Goal: Task Accomplishment & Management: Complete application form

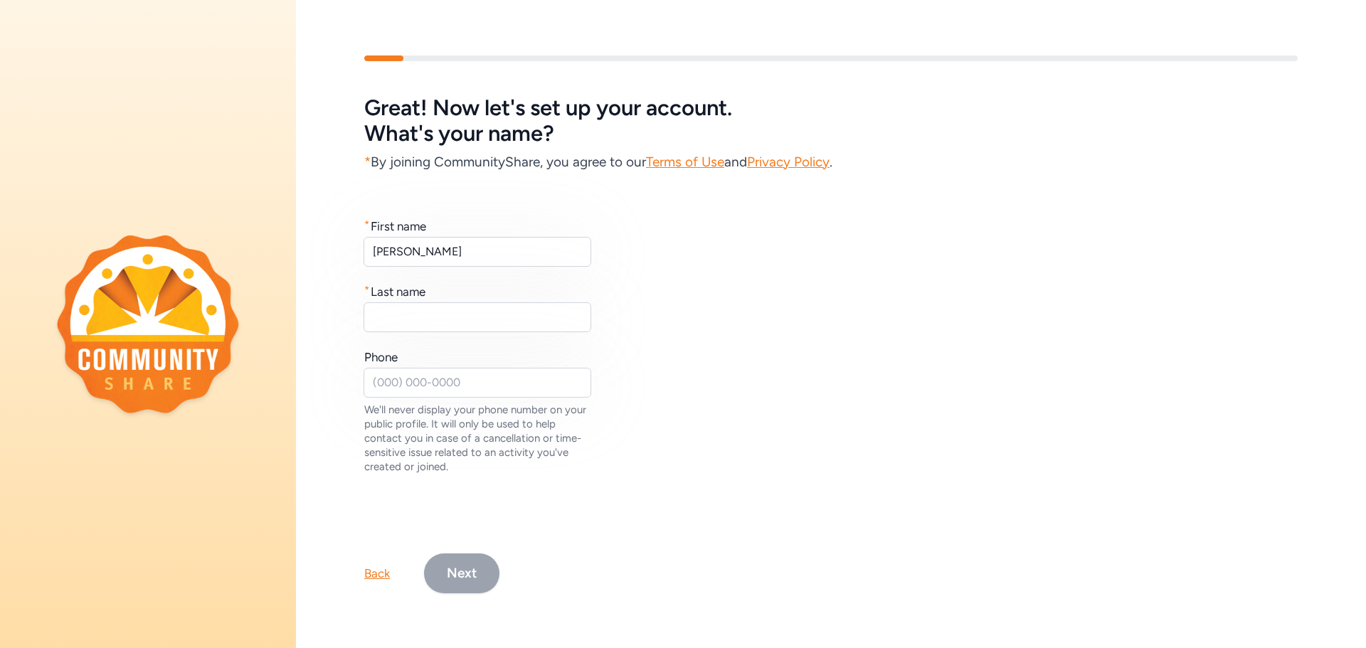
type input "[PERSON_NAME]"
type input "F"
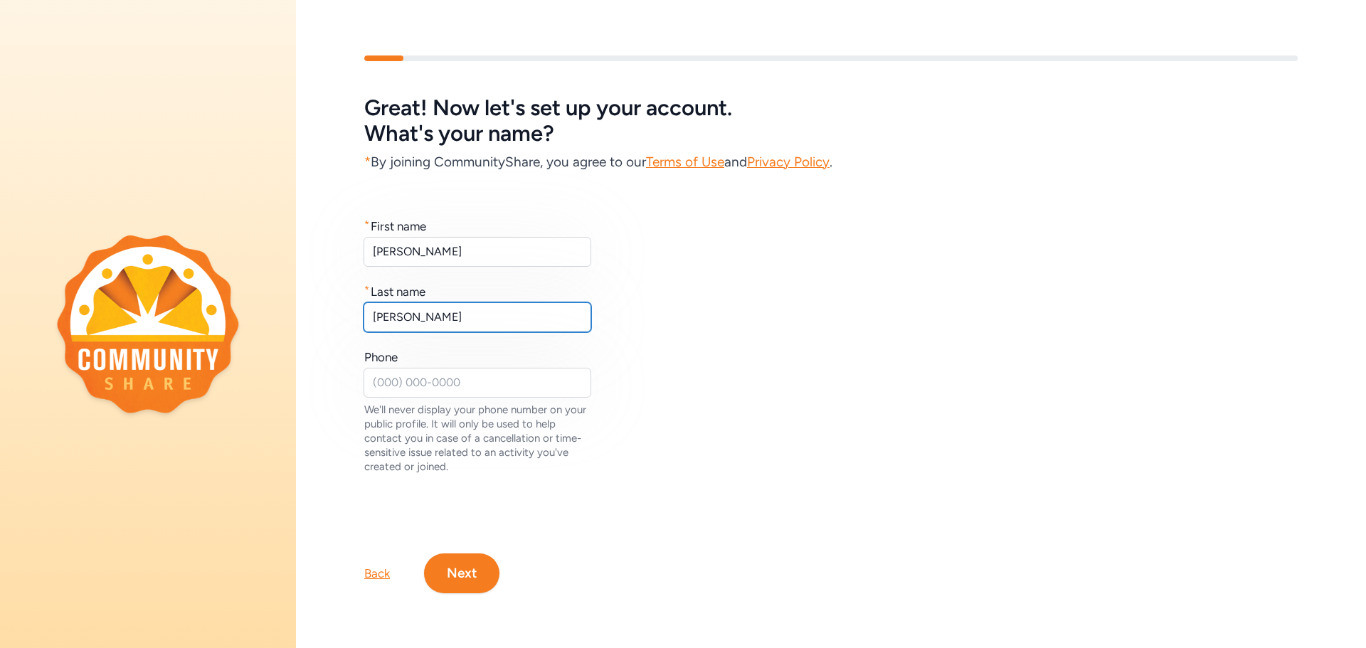
type input "[PERSON_NAME]"
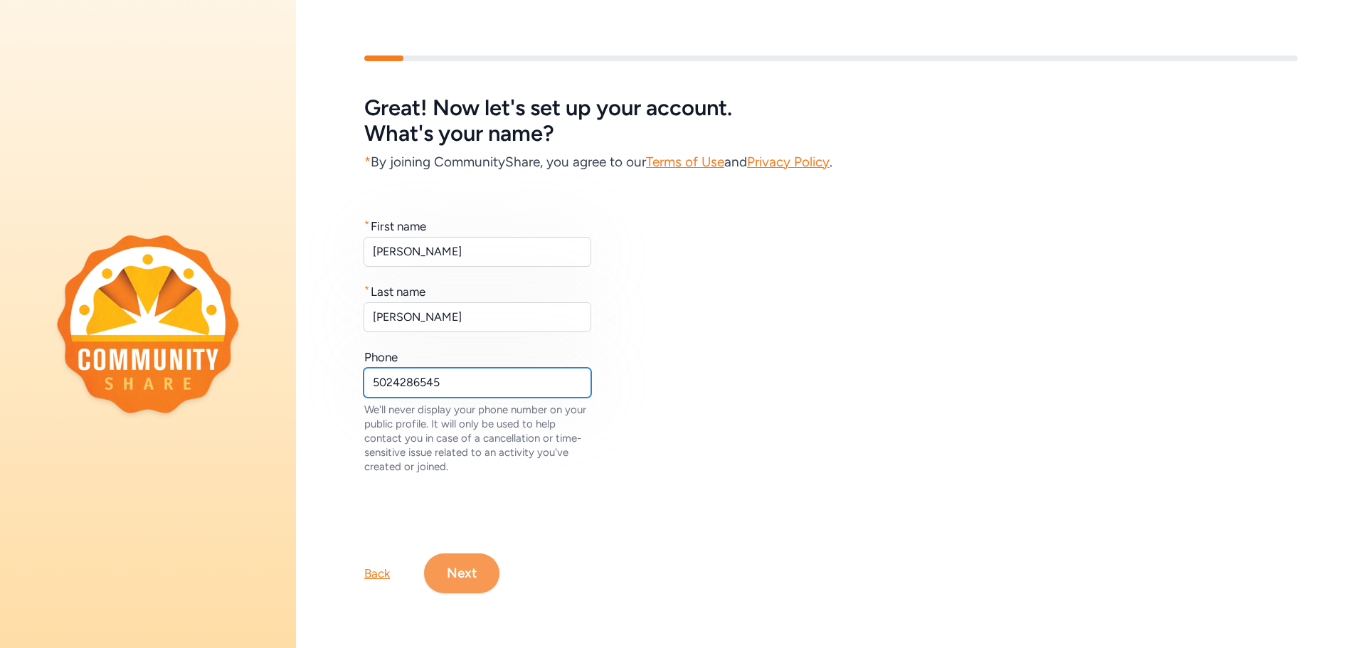
type input "5024286545"
click at [467, 573] on button "Next" at bounding box center [461, 573] width 75 height 40
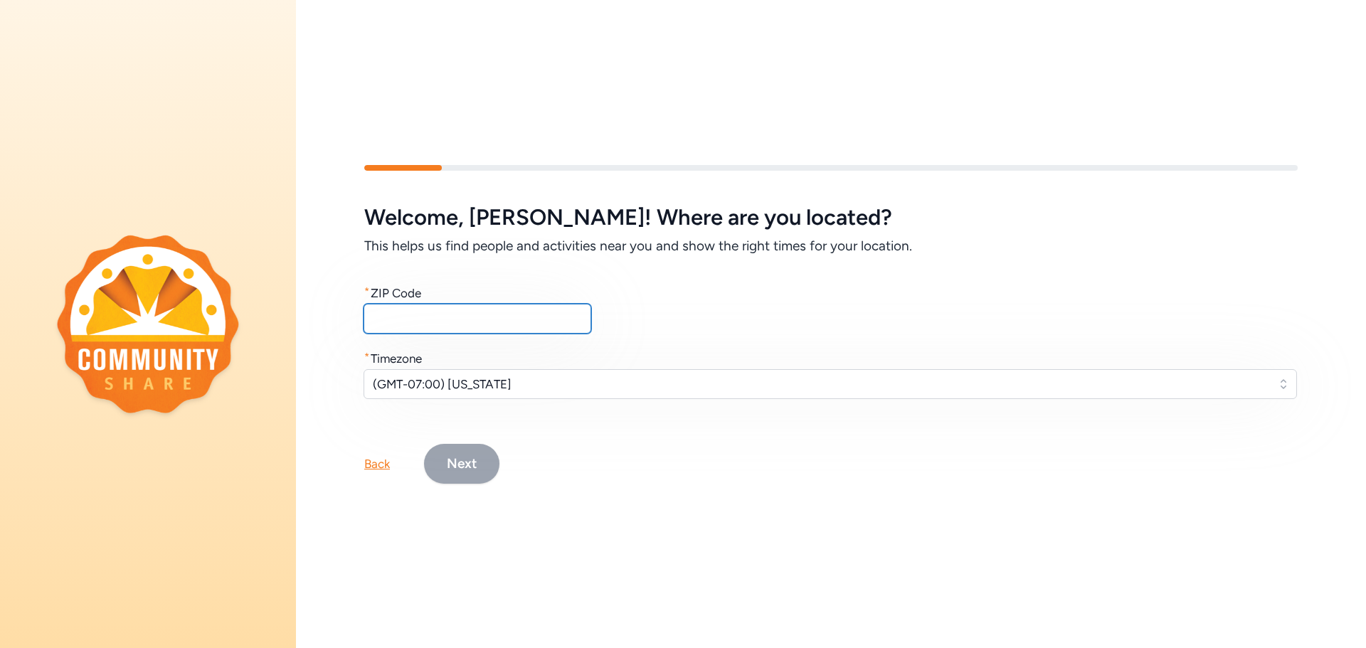
click at [430, 313] on input "text" at bounding box center [478, 319] width 228 height 30
type input "40165"
click at [459, 383] on span "(GMT-07:00) [US_STATE]" at bounding box center [820, 384] width 895 height 17
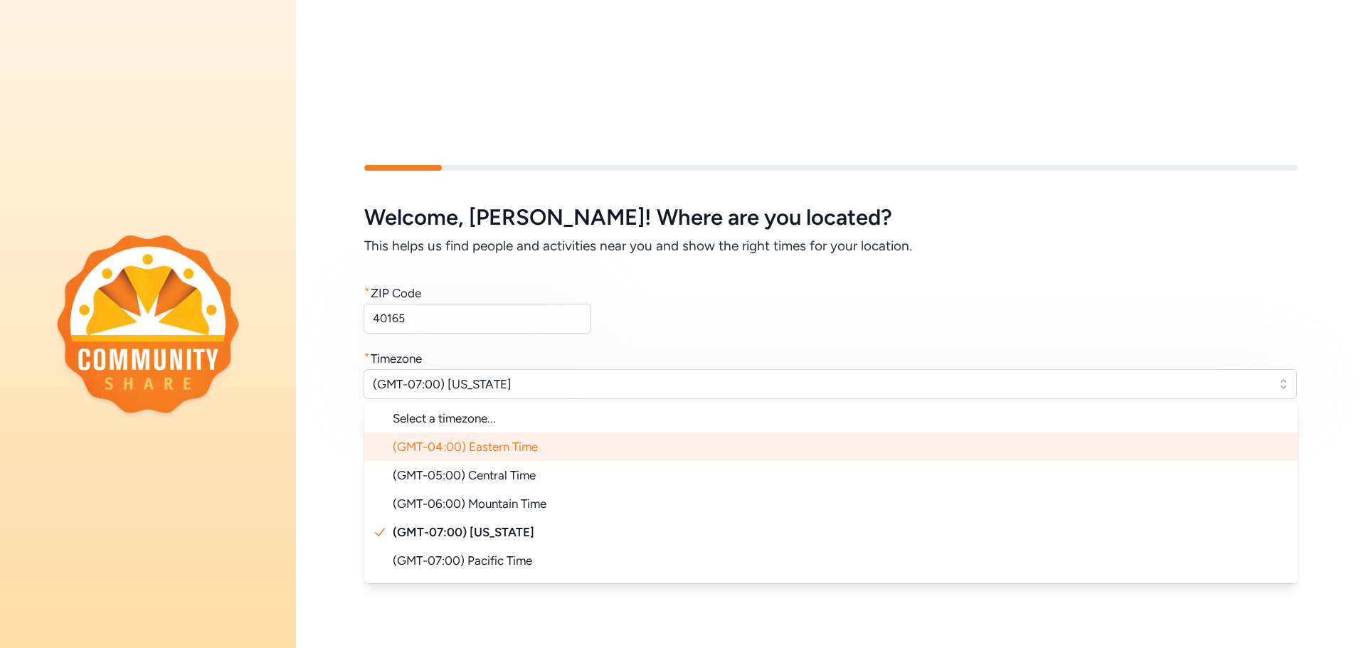
click at [487, 454] on li "(GMT-04:00) Eastern Time" at bounding box center [830, 447] width 933 height 28
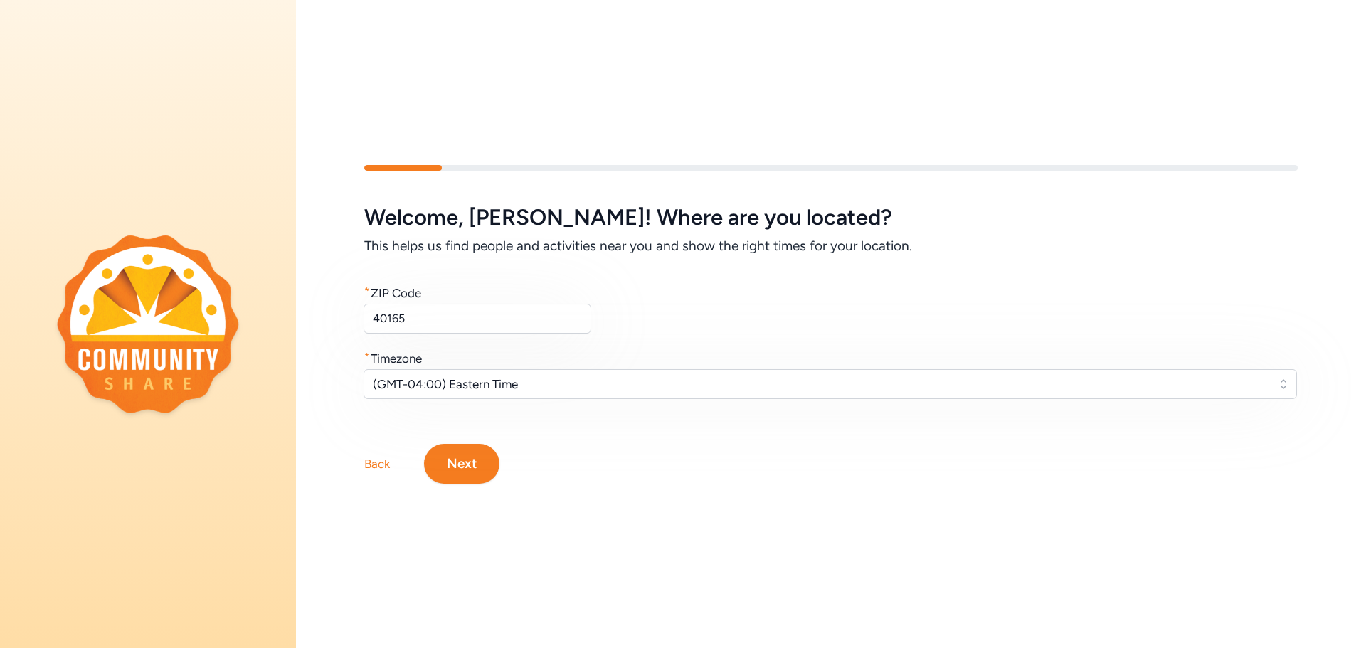
click at [487, 454] on button "Next" at bounding box center [461, 464] width 75 height 40
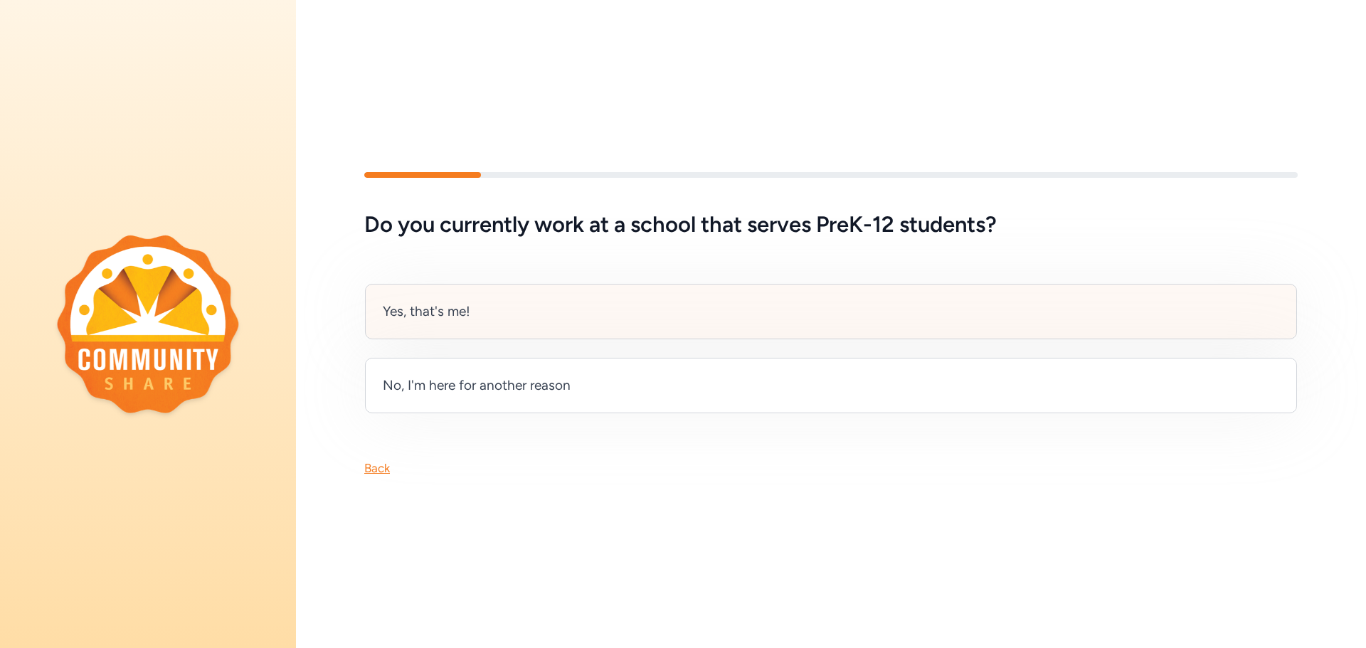
click at [391, 309] on div "Yes, that's me!" at bounding box center [427, 312] width 88 height 20
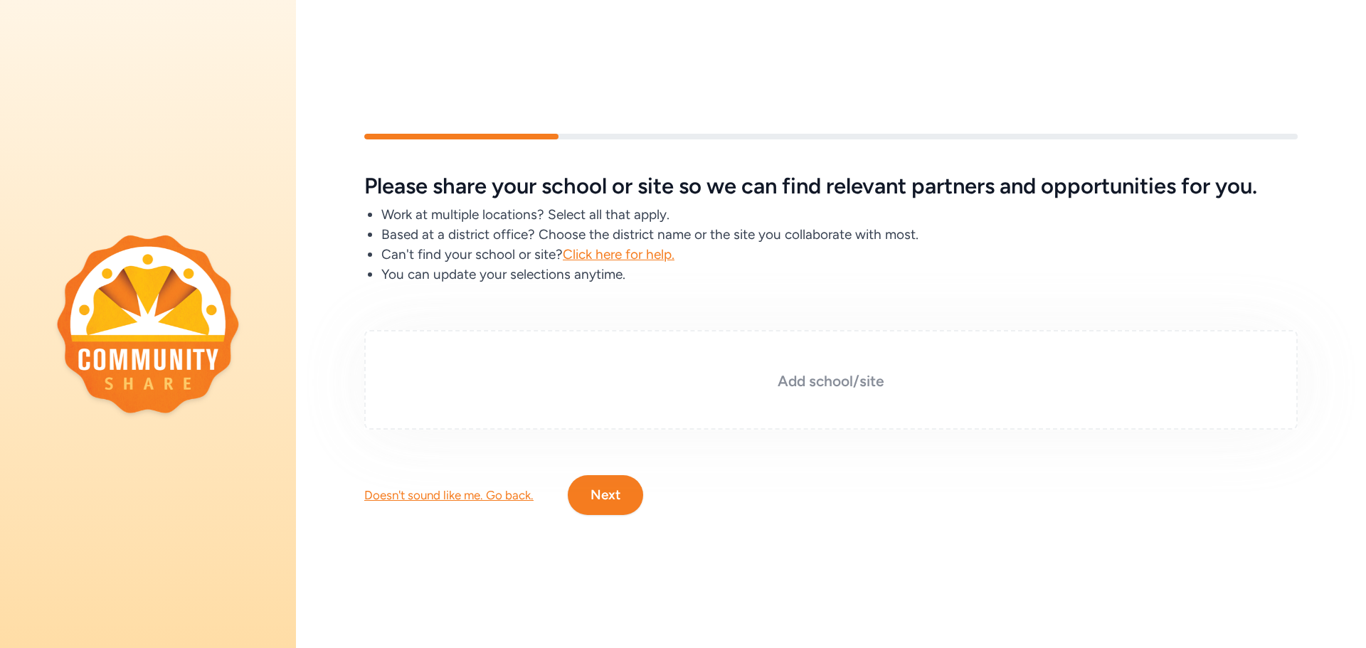
click at [470, 361] on div "Add school/site" at bounding box center [830, 380] width 933 height 100
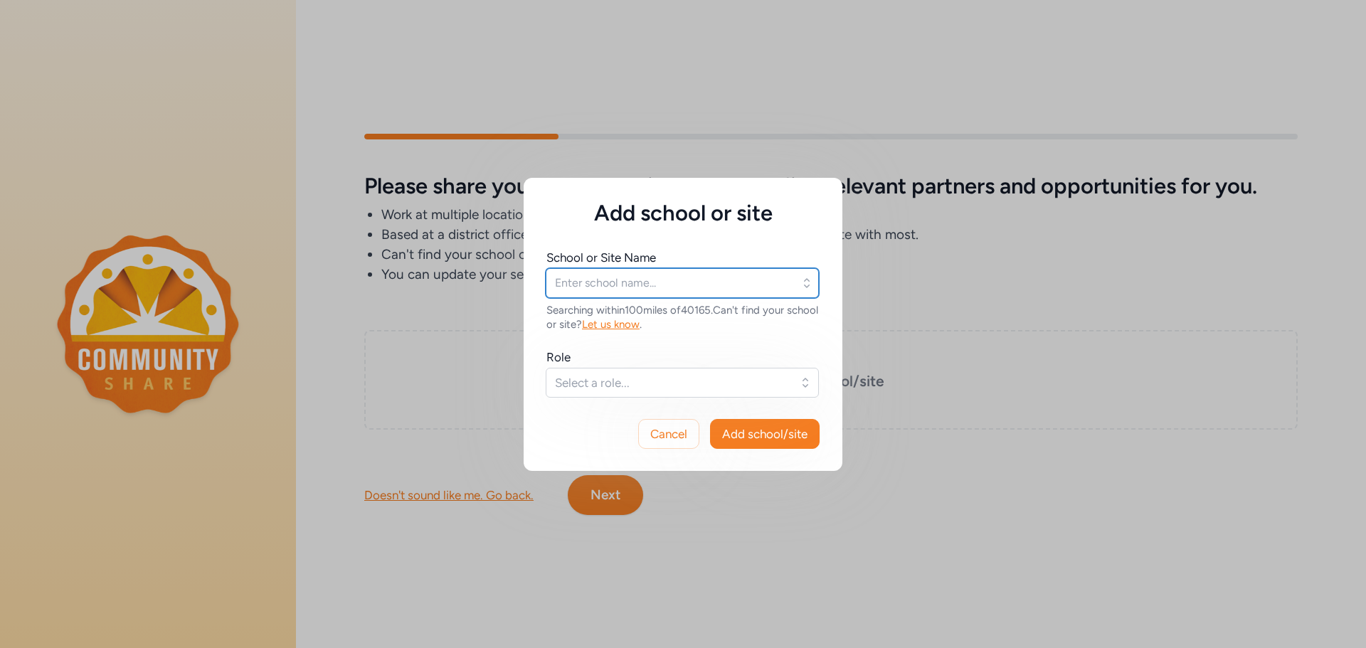
click at [560, 294] on input "text" at bounding box center [682, 283] width 273 height 30
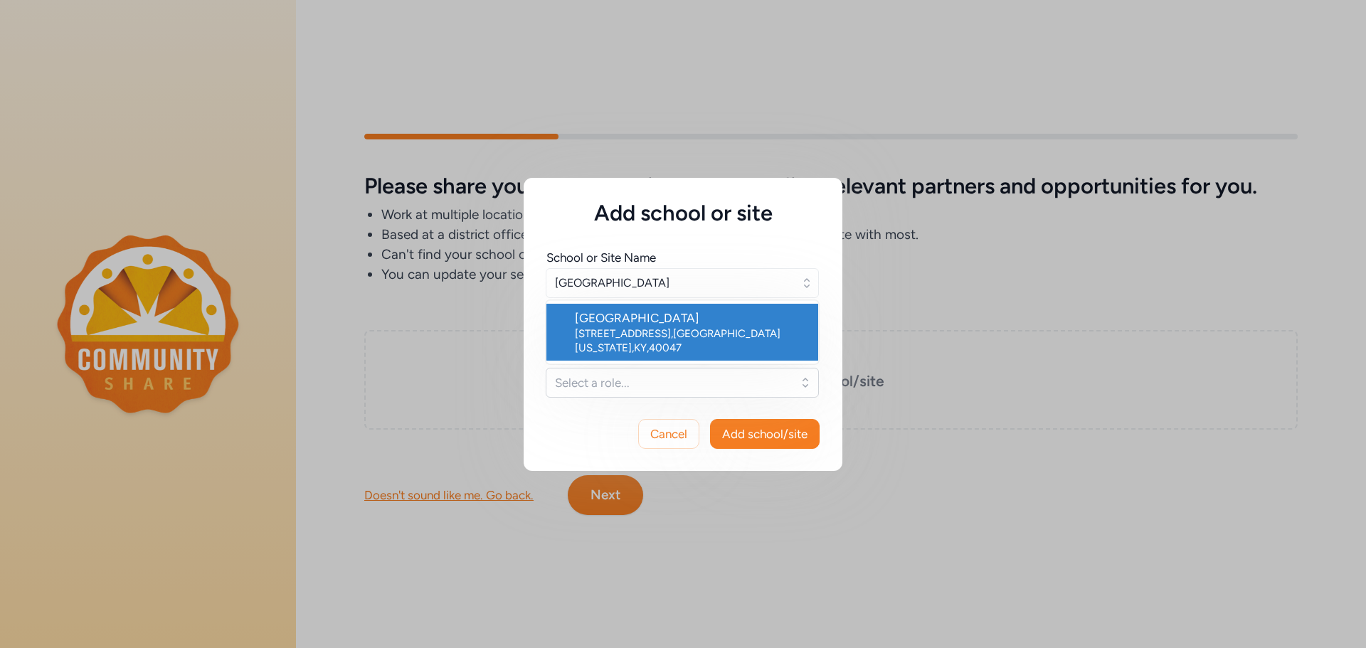
click at [573, 319] on li "[GEOGRAPHIC_DATA] [STREET_ADDRESS][US_STATE]" at bounding box center [682, 332] width 272 height 57
type input "[GEOGRAPHIC_DATA]"
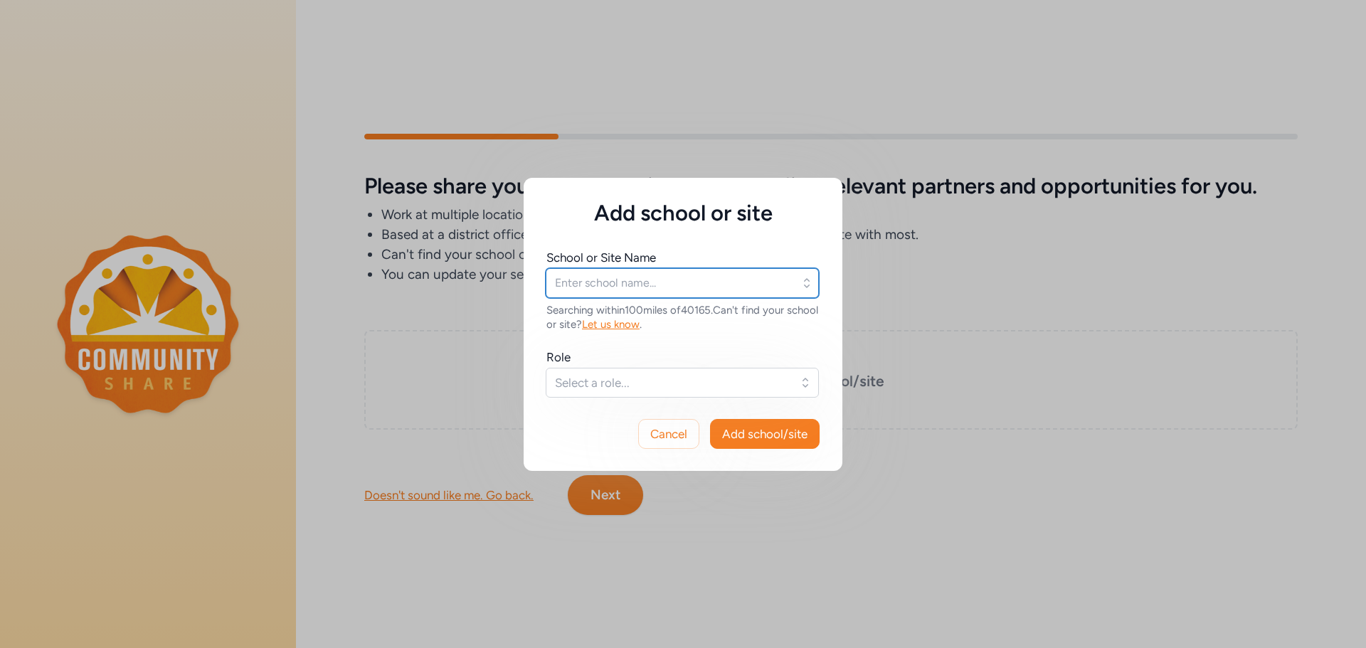
type input "[GEOGRAPHIC_DATA]"
click at [593, 386] on span "Select a role..." at bounding box center [672, 382] width 235 height 17
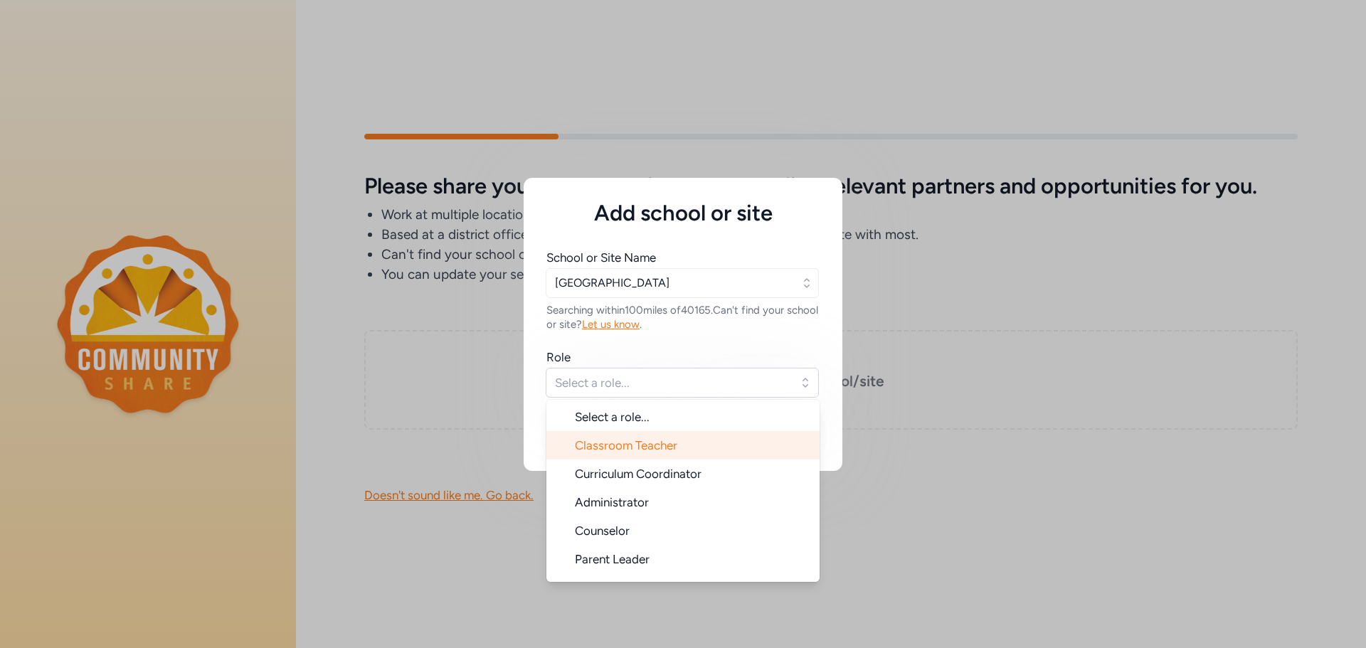
scroll to position [23, 0]
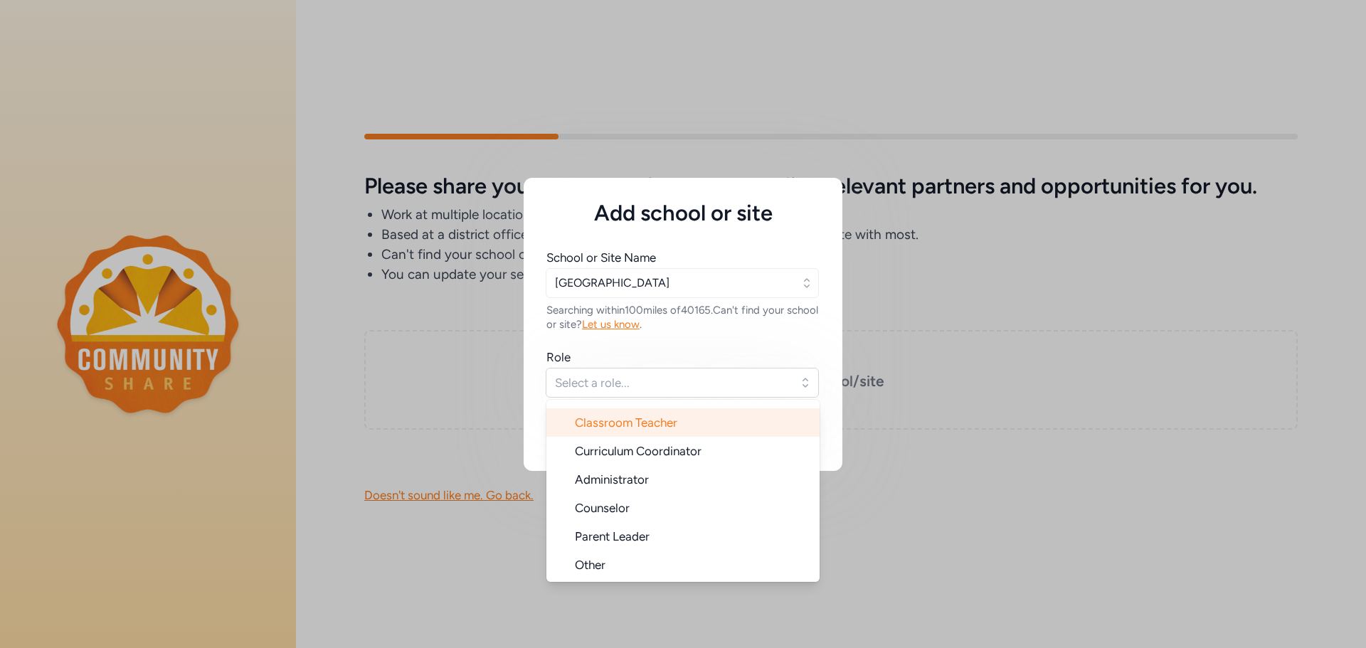
click at [637, 424] on span "Classroom Teacher" at bounding box center [626, 422] width 102 height 14
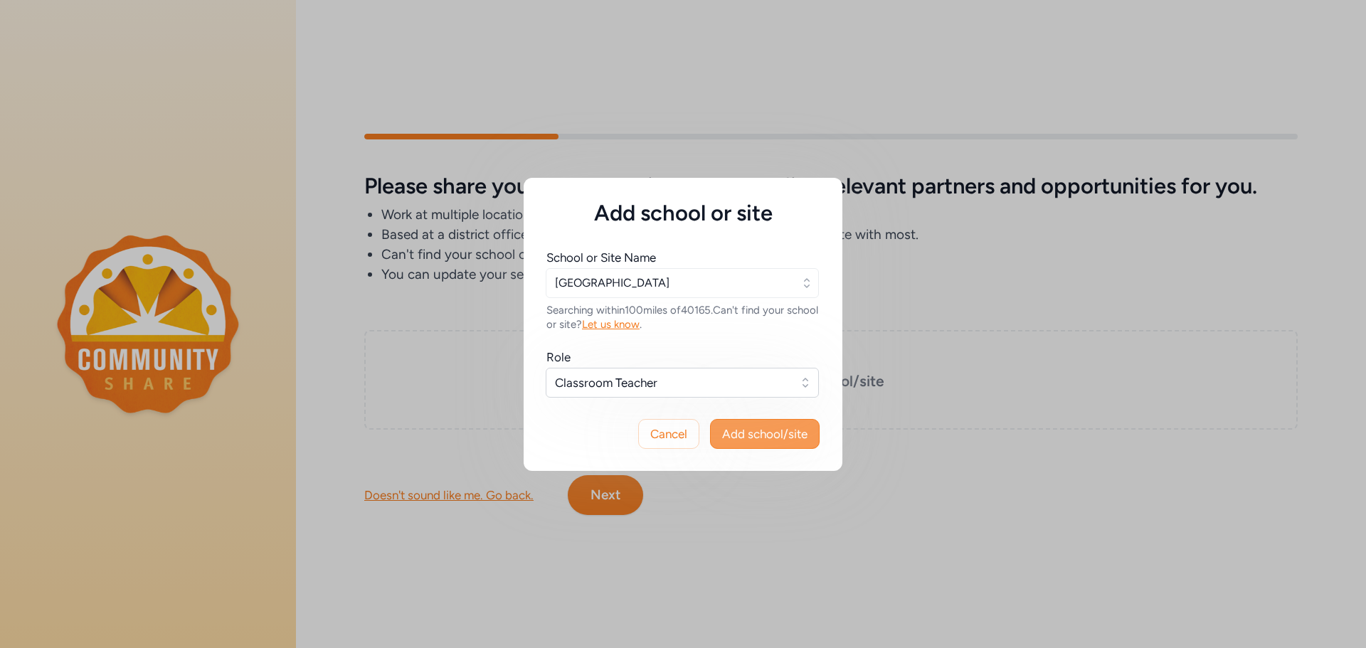
click at [760, 429] on span "Add school/site" at bounding box center [764, 433] width 85 height 17
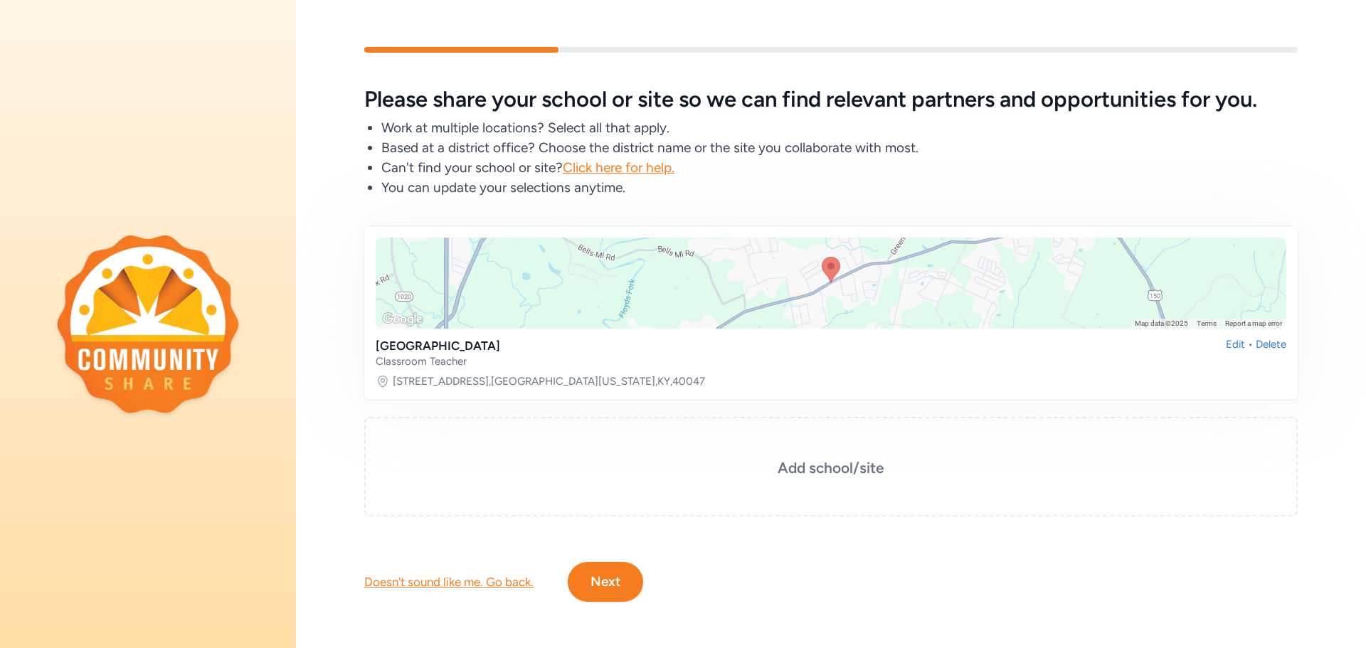
click at [622, 588] on button "Next" at bounding box center [605, 582] width 75 height 40
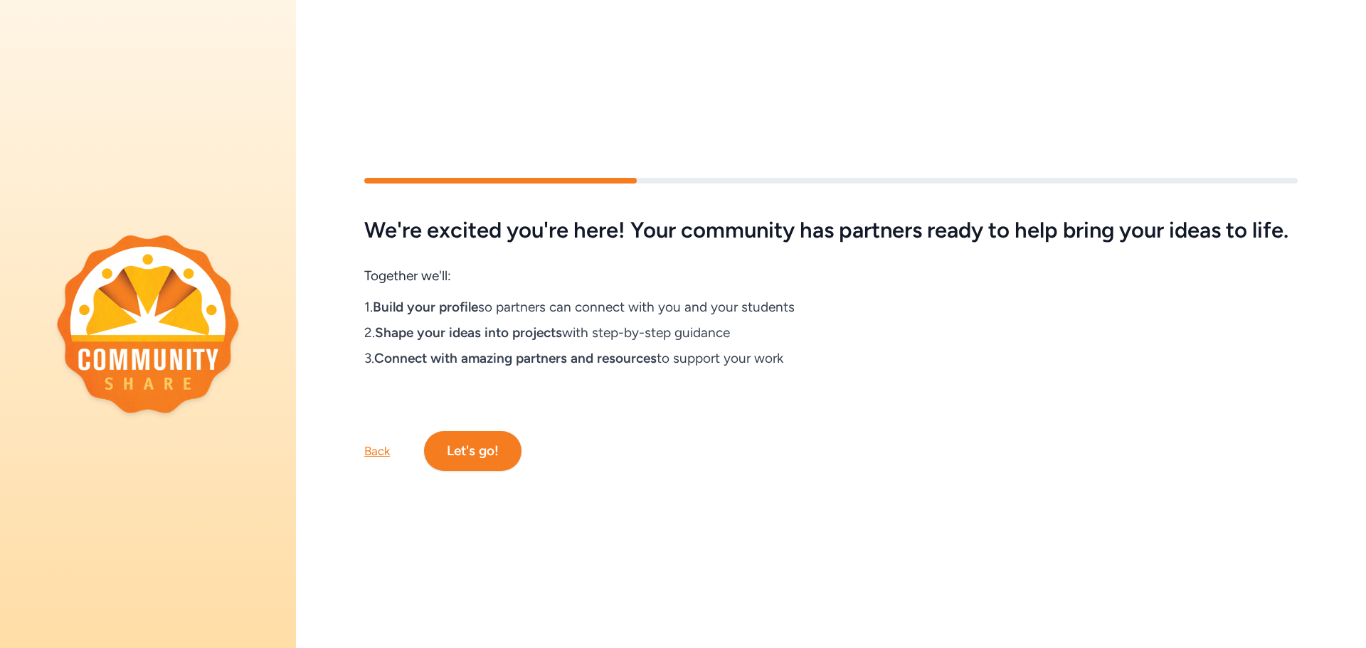
click at [460, 466] on button "Let's go!" at bounding box center [472, 451] width 97 height 40
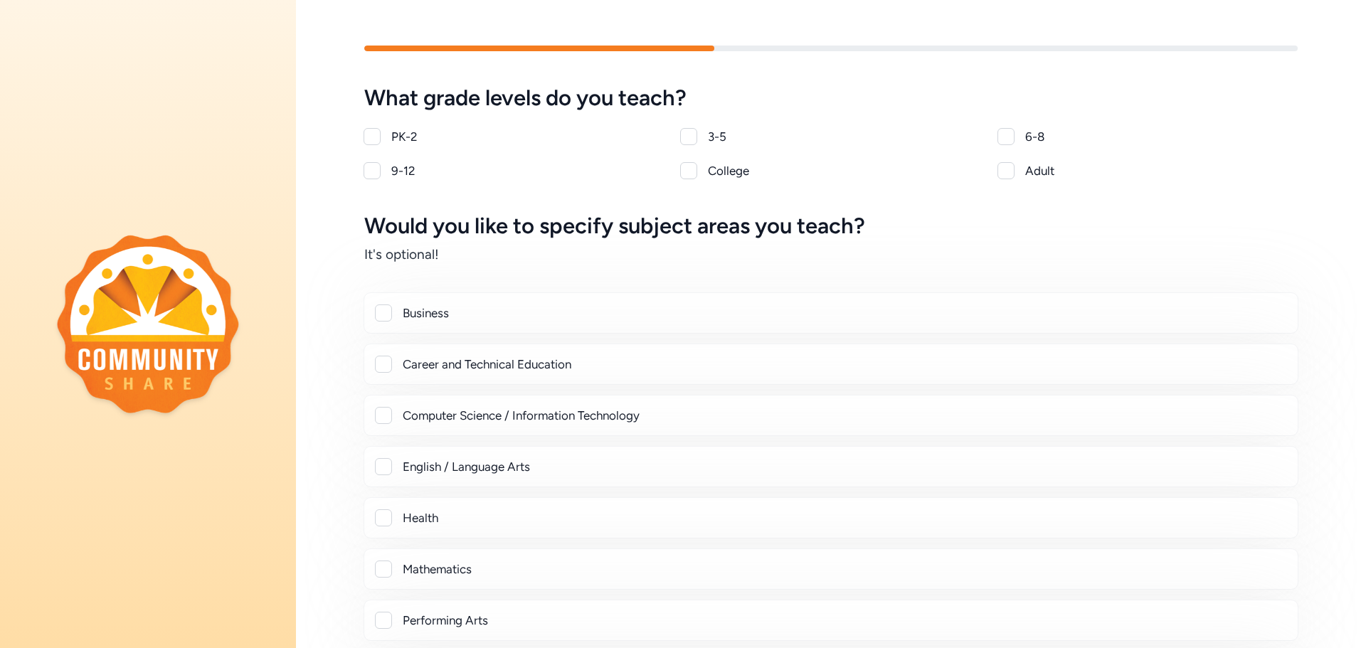
click at [997, 134] on div at bounding box center [1005, 136] width 17 height 17
checkbox input "true"
click at [380, 361] on div at bounding box center [383, 364] width 17 height 17
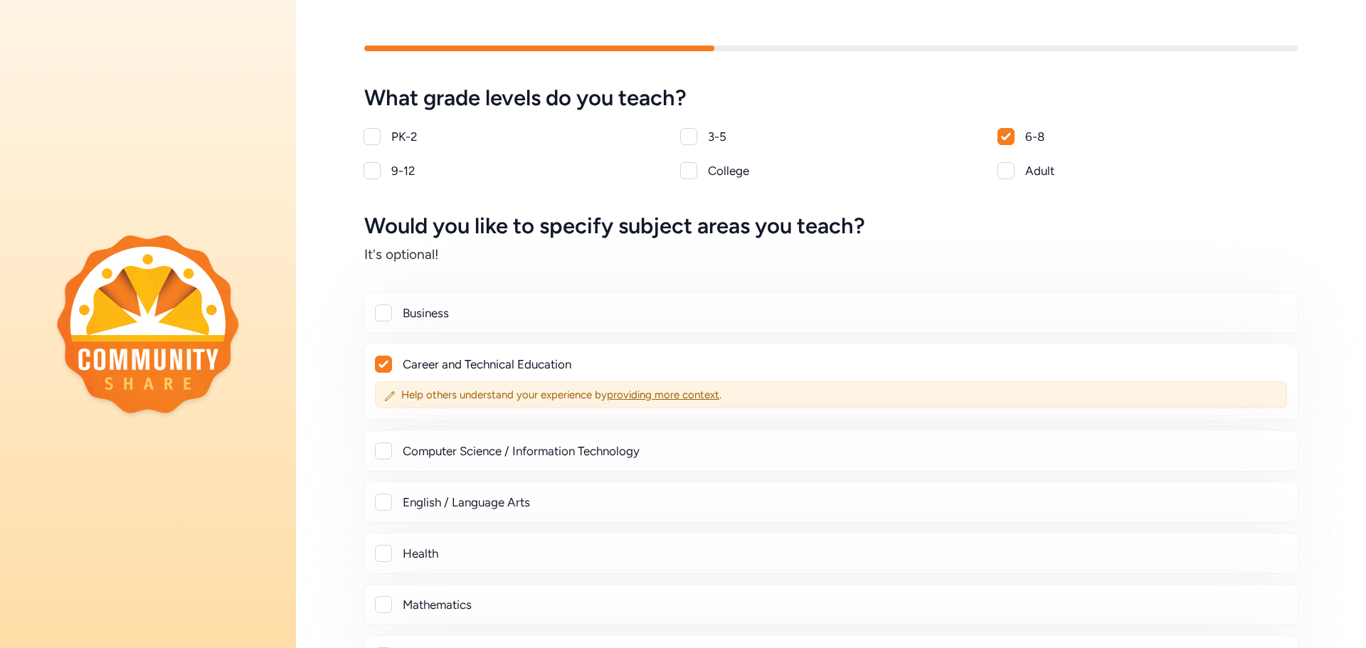
click at [380, 361] on icon at bounding box center [383, 364] width 10 height 9
checkbox input "false"
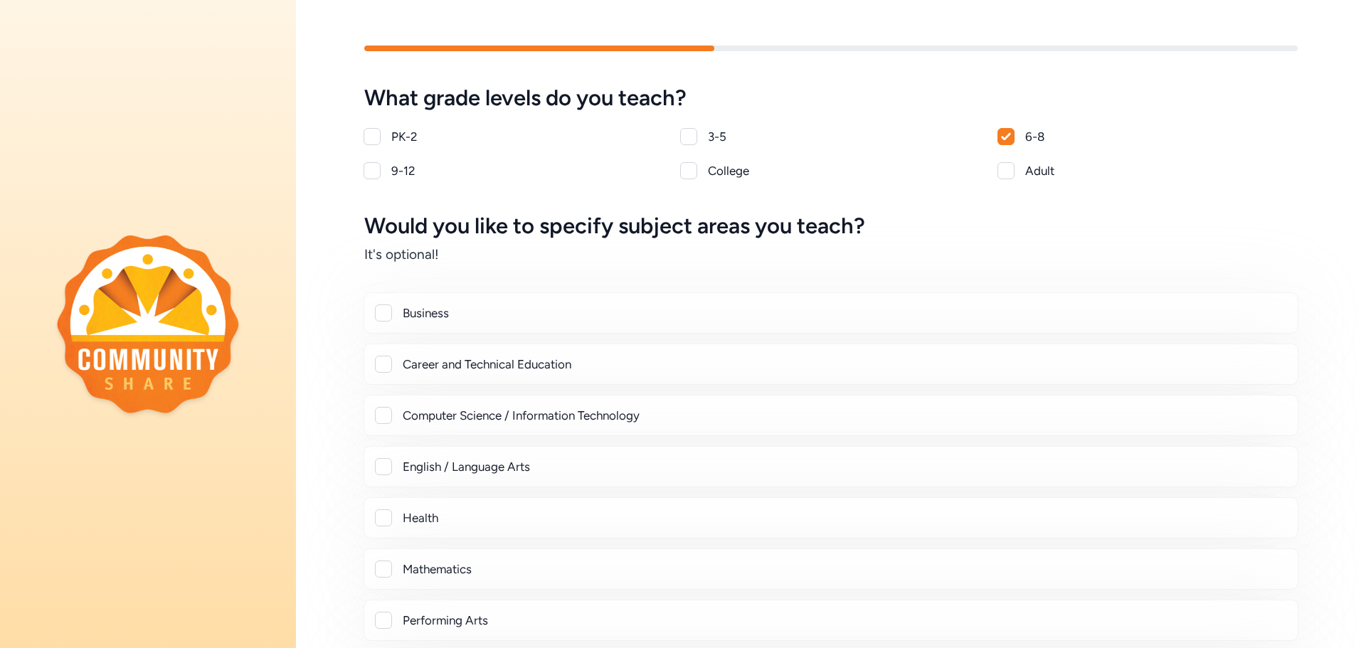
click at [386, 420] on div at bounding box center [383, 415] width 17 height 17
checkbox input "true"
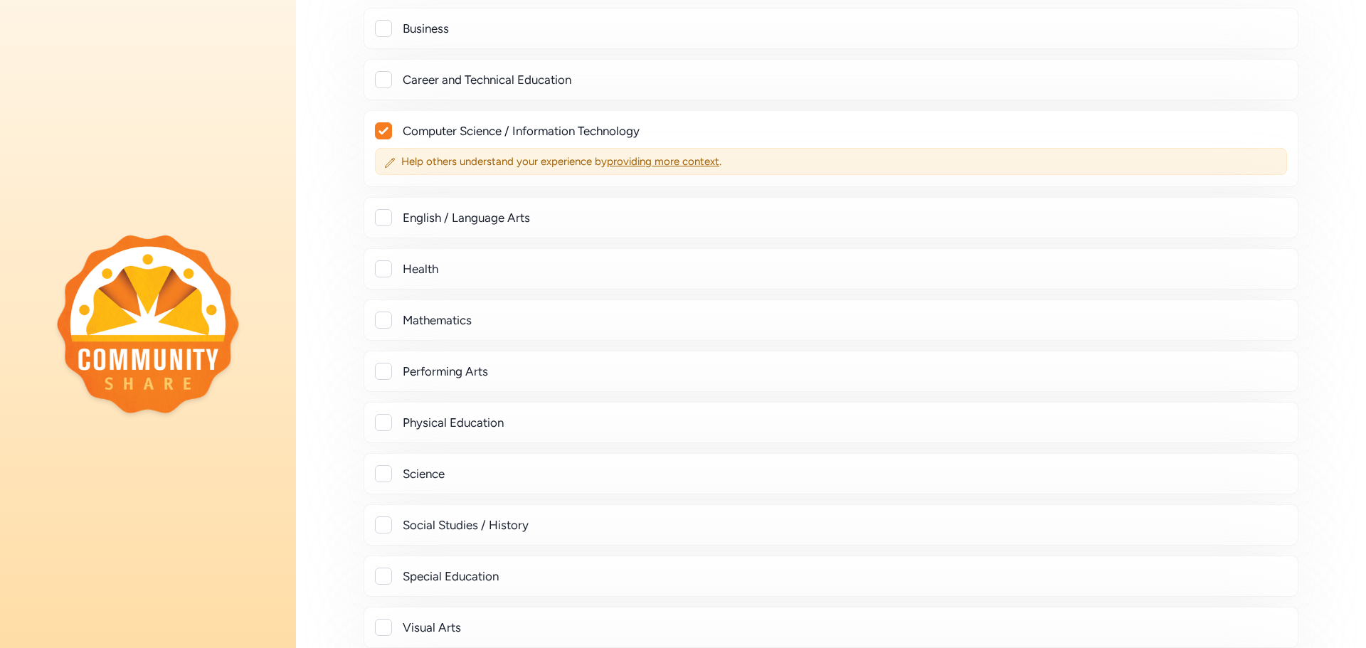
scroll to position [511, 0]
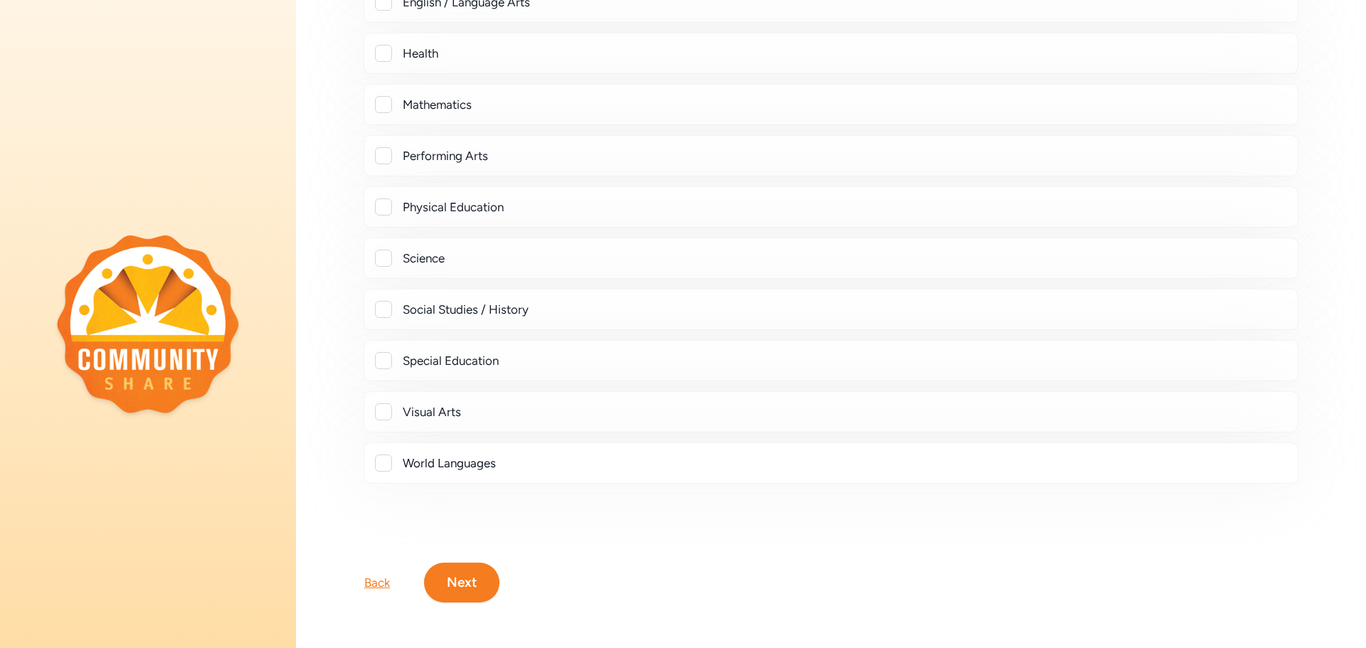
click at [483, 563] on button "Next" at bounding box center [461, 583] width 75 height 40
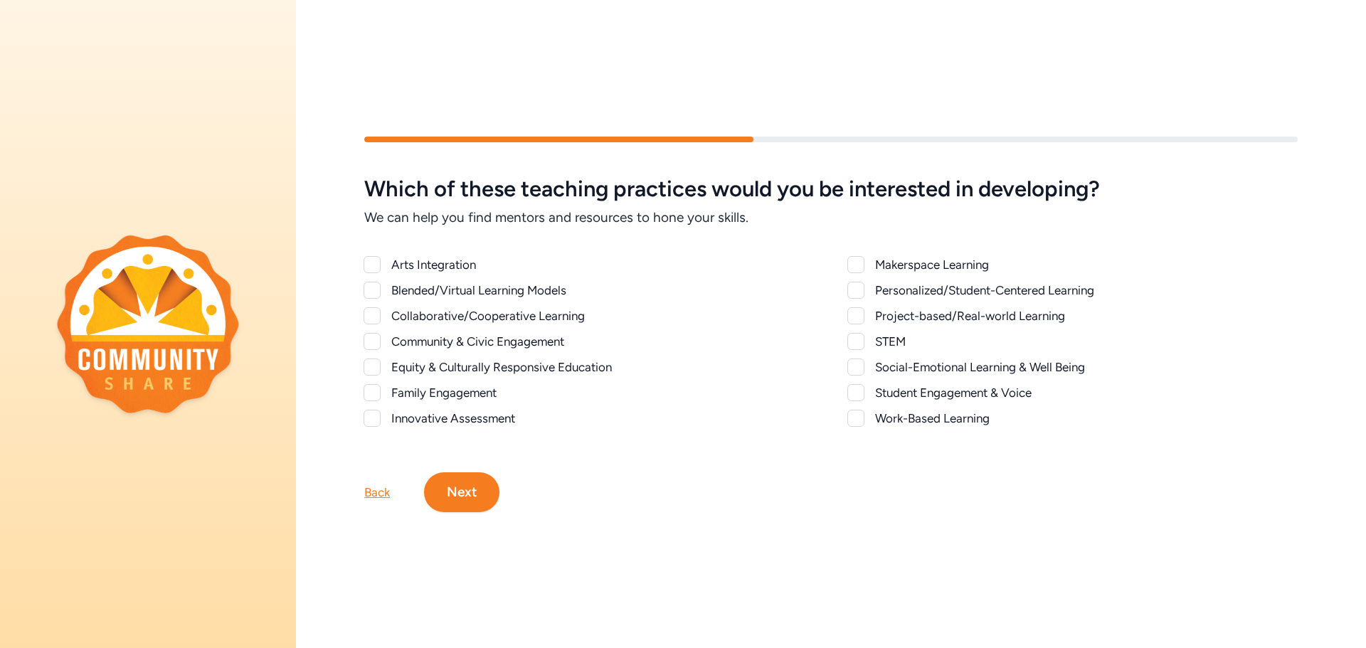
click at [847, 307] on div at bounding box center [855, 315] width 17 height 17
checkbox input "true"
click at [852, 339] on div at bounding box center [855, 341] width 17 height 17
checkbox input "true"
click at [373, 410] on div at bounding box center [372, 418] width 17 height 17
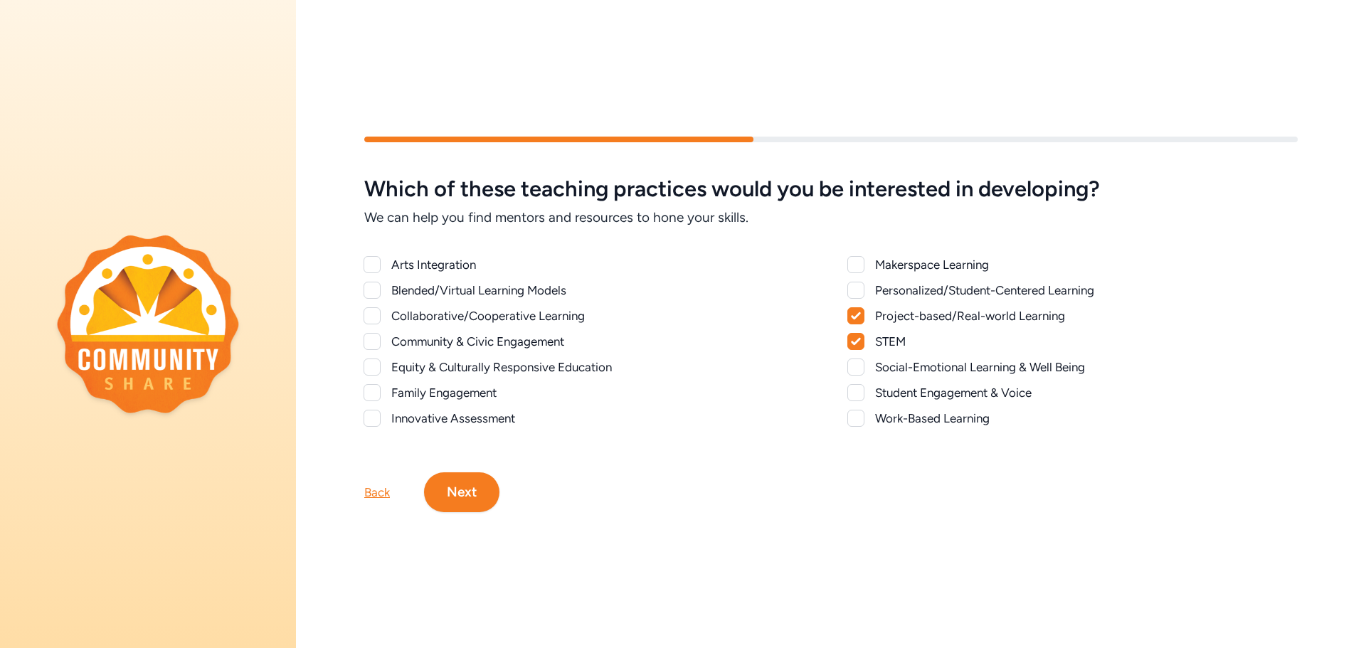
checkbox input "true"
click at [849, 413] on div at bounding box center [855, 418] width 17 height 17
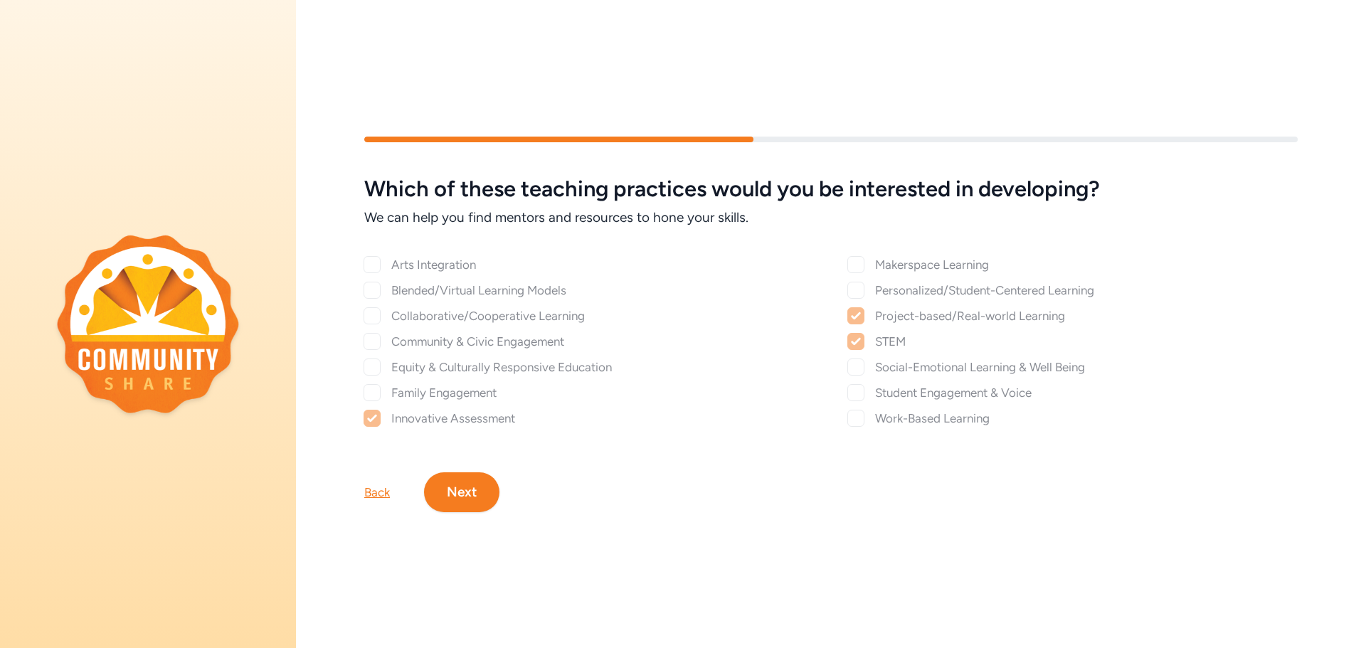
checkbox input "true"
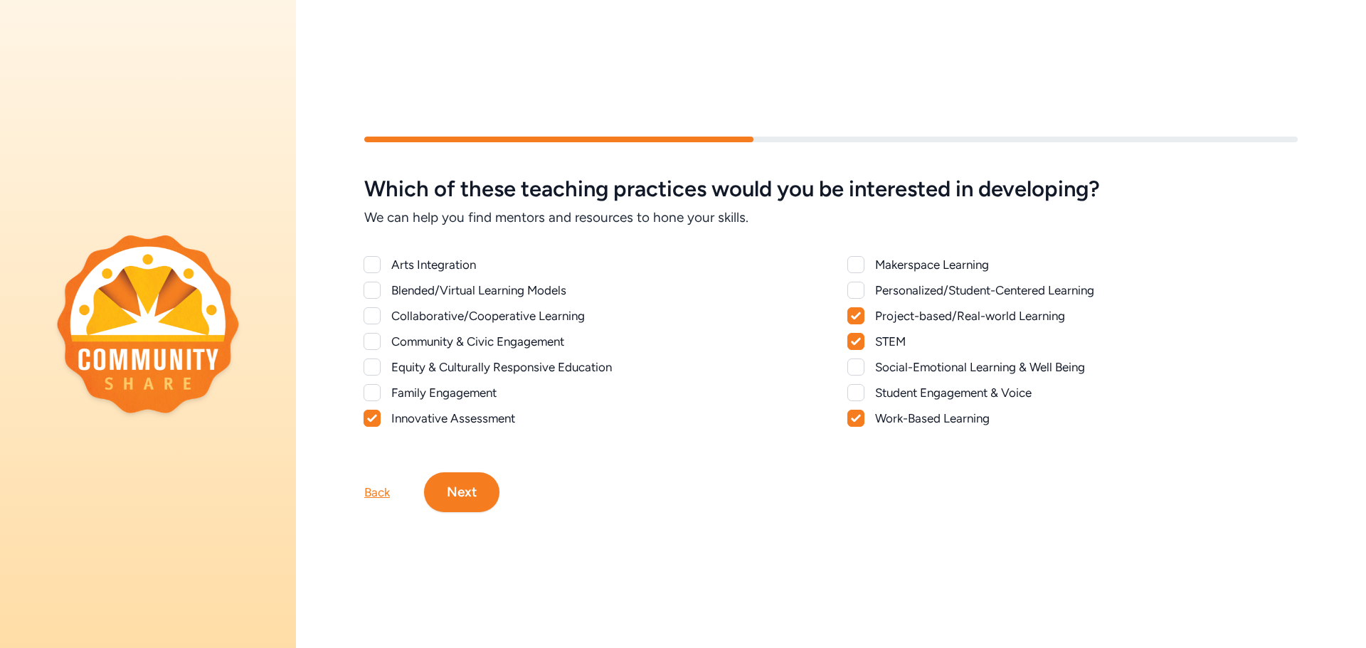
click at [482, 483] on button "Next" at bounding box center [461, 492] width 75 height 40
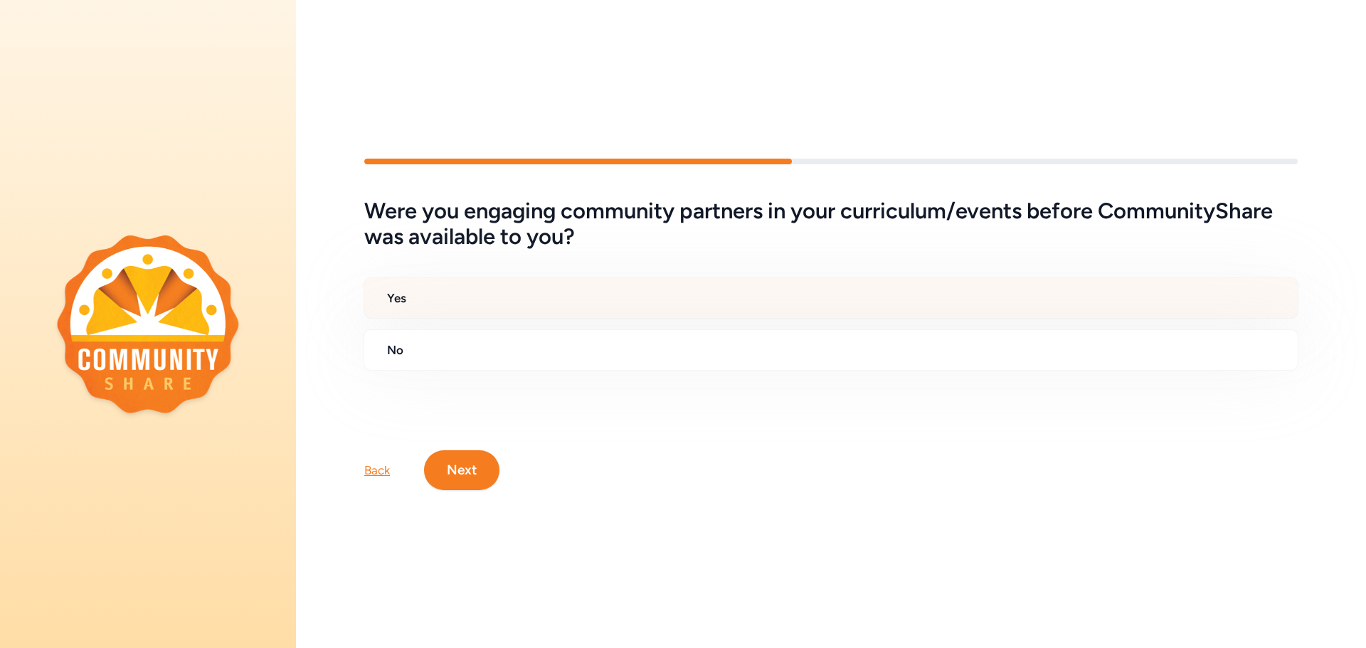
click at [467, 291] on h2 "Yes" at bounding box center [836, 298] width 899 height 17
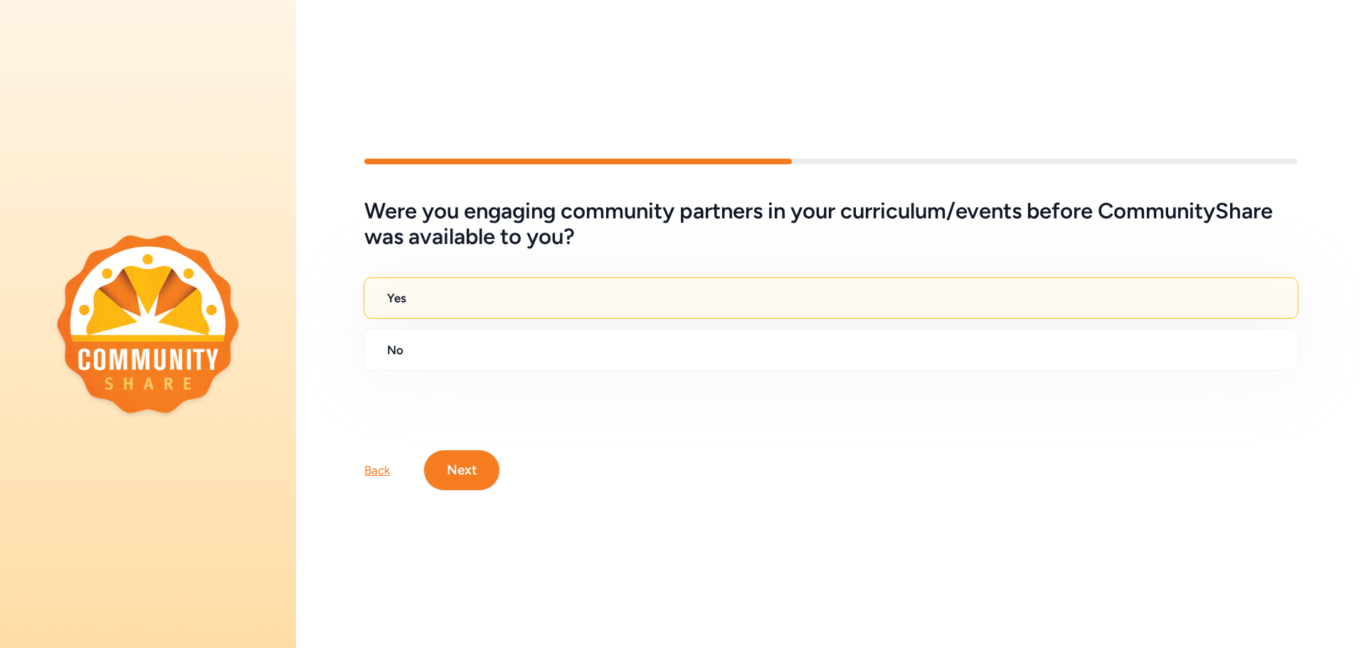
click at [476, 479] on button "Next" at bounding box center [461, 470] width 75 height 40
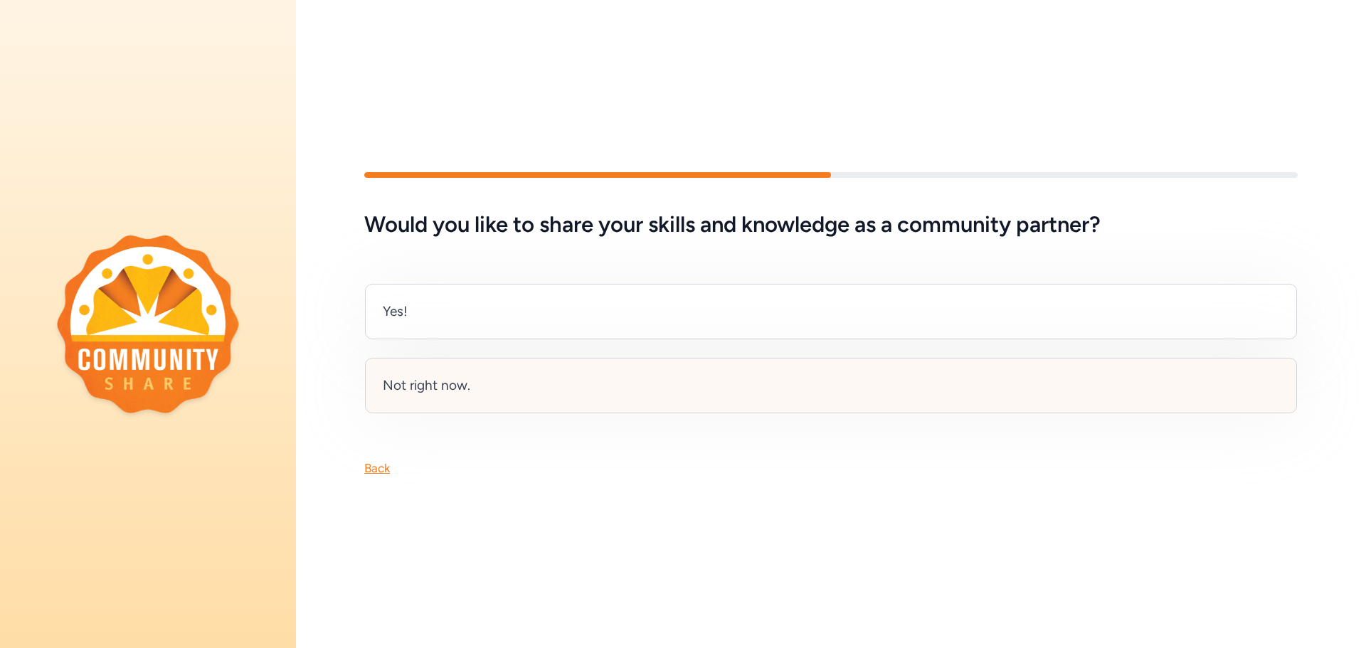
click at [470, 369] on div "Not right now." at bounding box center [831, 385] width 932 height 55
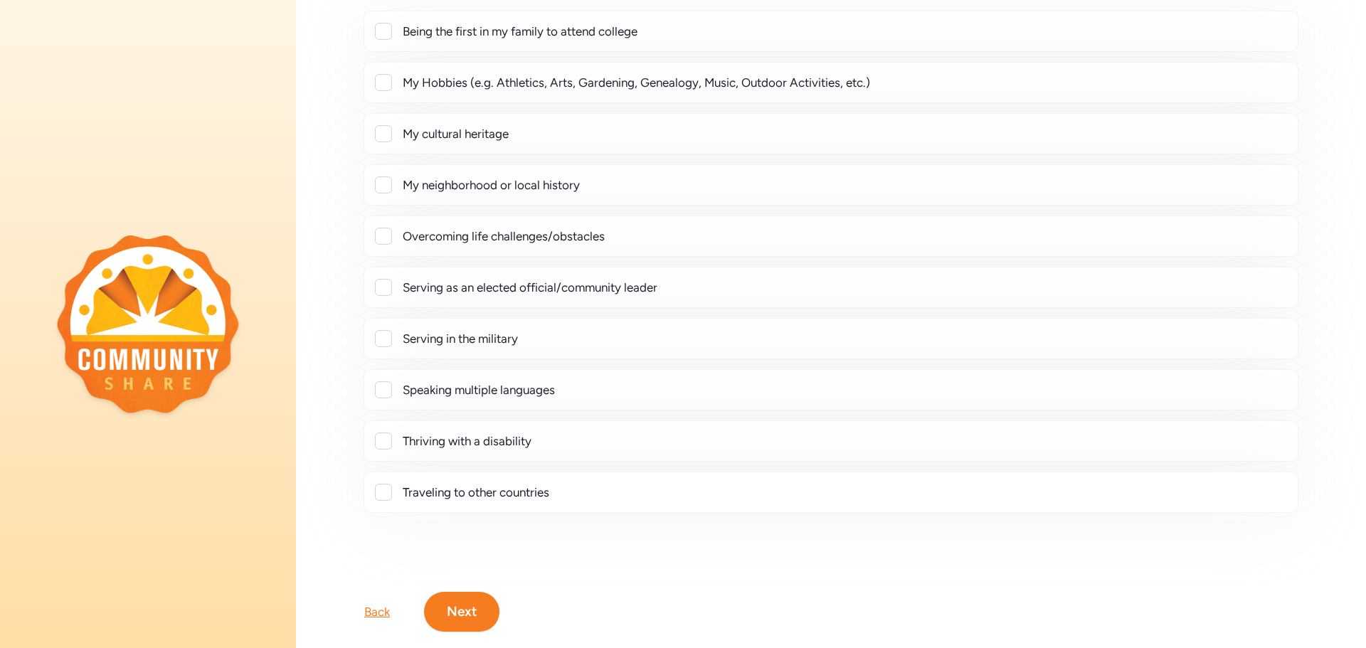
scroll to position [182, 0]
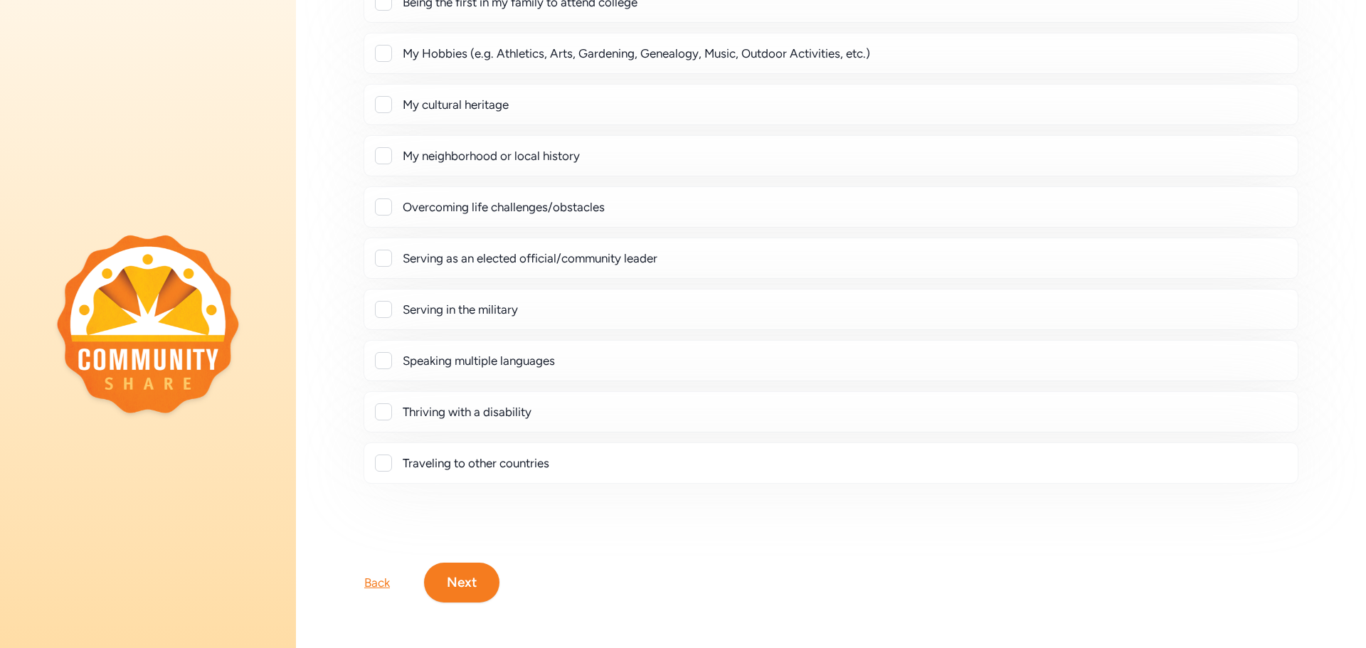
click at [474, 563] on button "Next" at bounding box center [461, 583] width 75 height 40
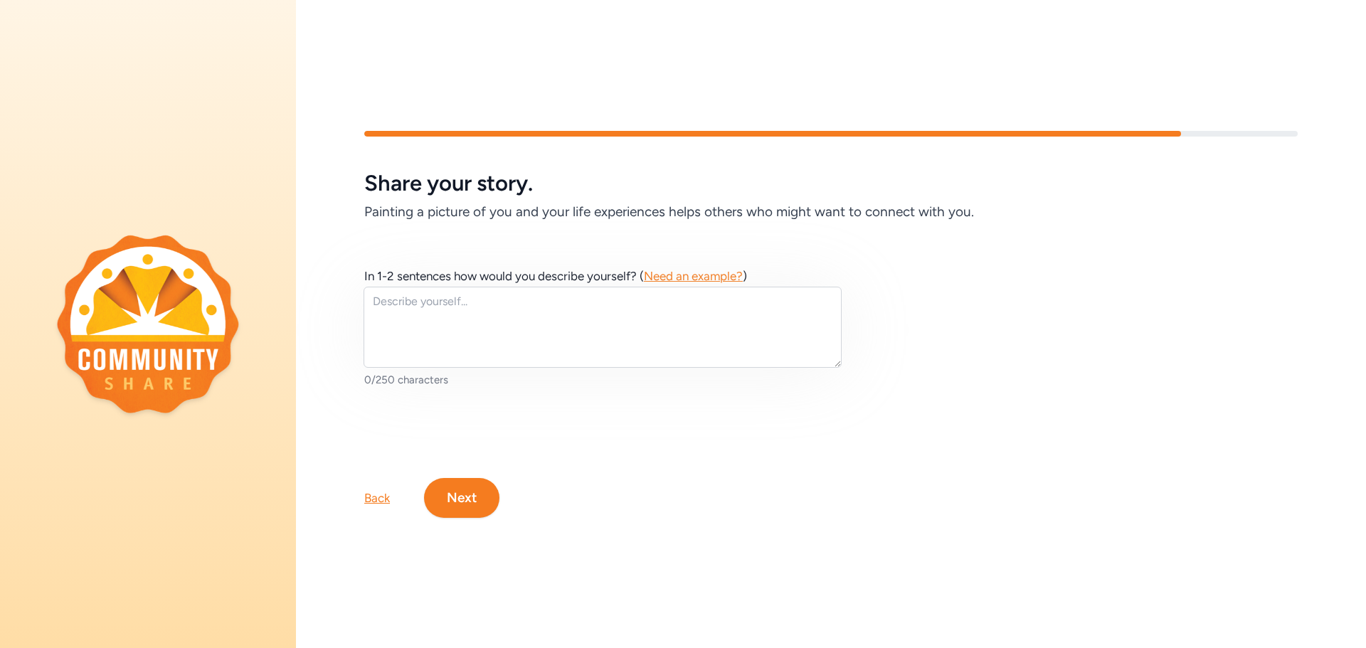
click at [472, 502] on button "Next" at bounding box center [461, 498] width 75 height 40
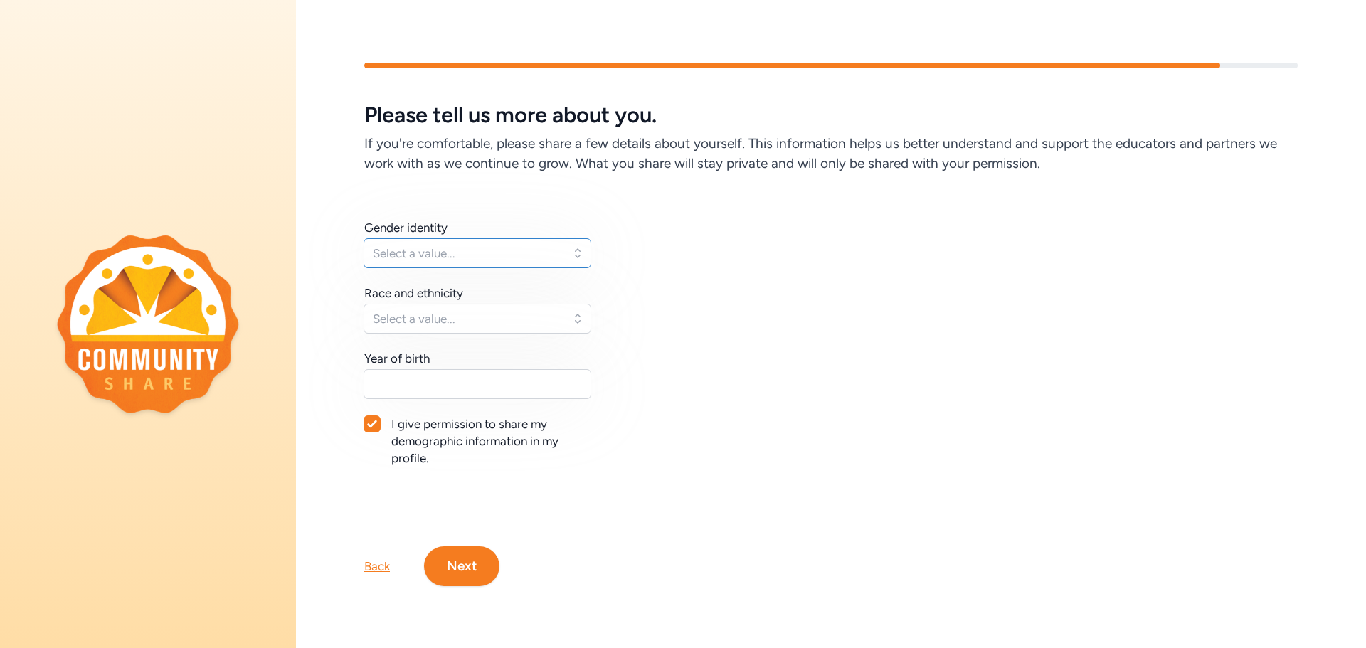
click at [396, 250] on span "Select a value..." at bounding box center [467, 253] width 189 height 17
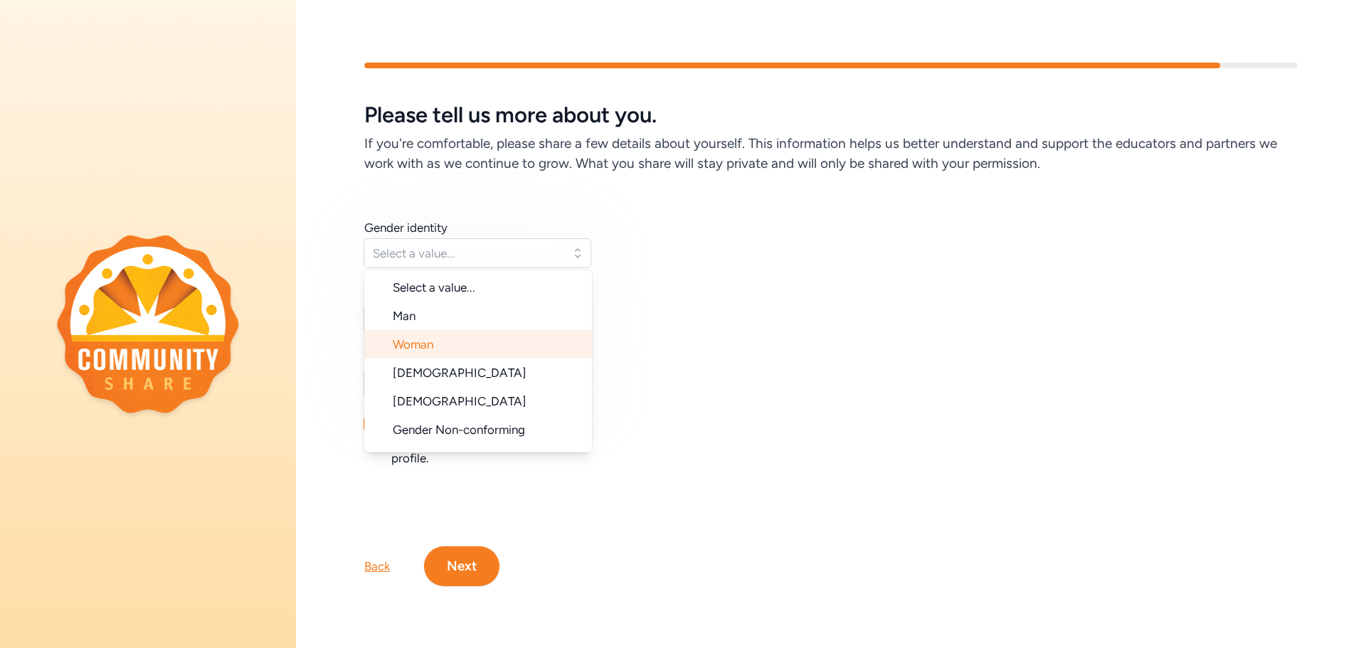
click at [405, 337] on span "Woman" at bounding box center [413, 344] width 41 height 14
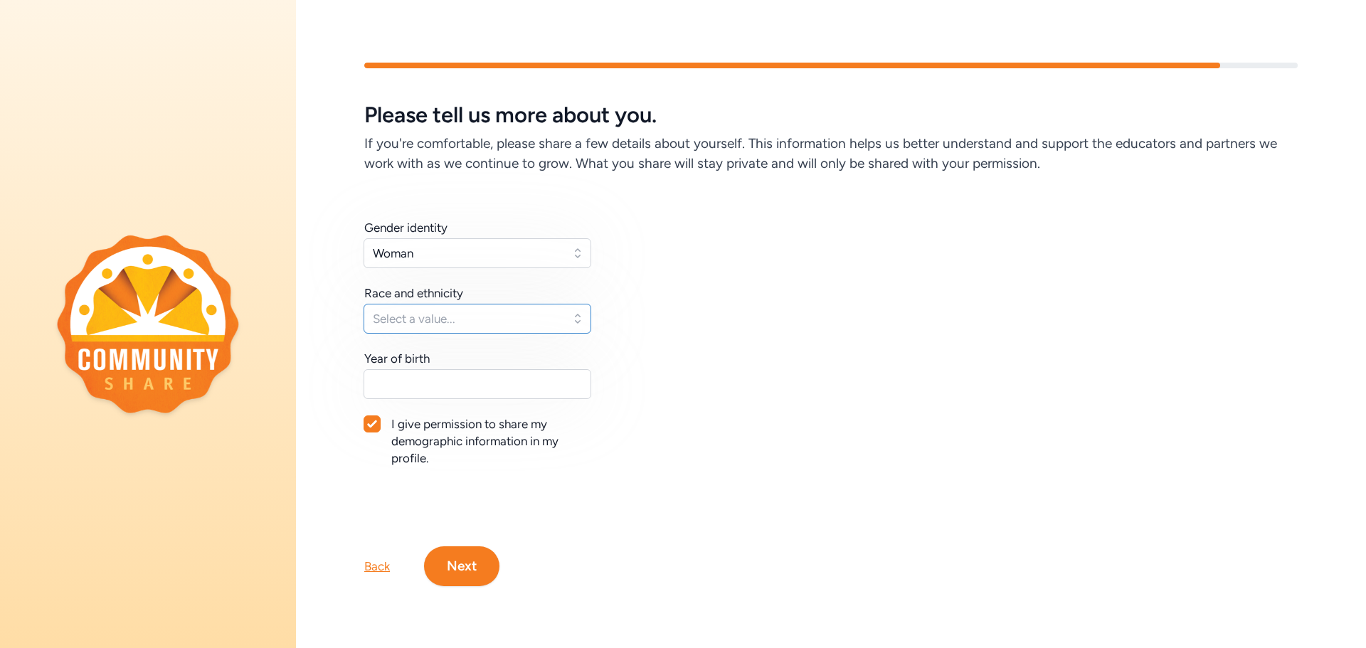
click at [405, 314] on span "Select a value..." at bounding box center [467, 318] width 189 height 17
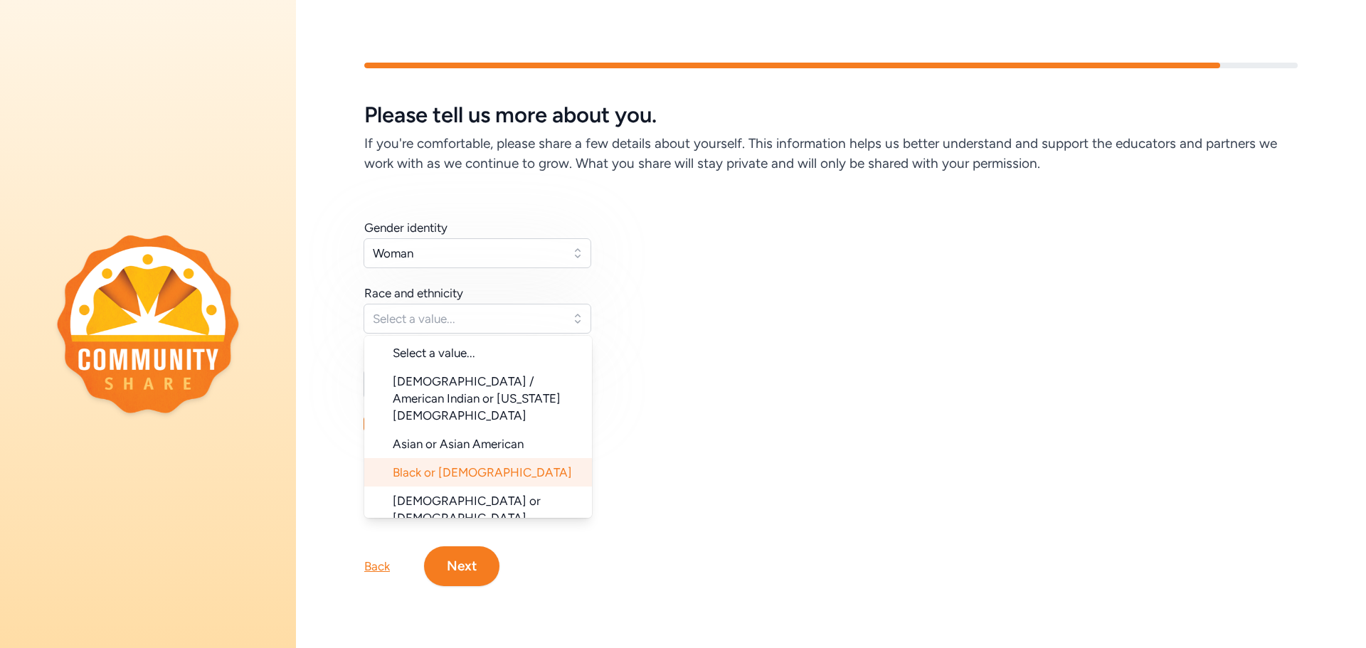
scroll to position [142, 0]
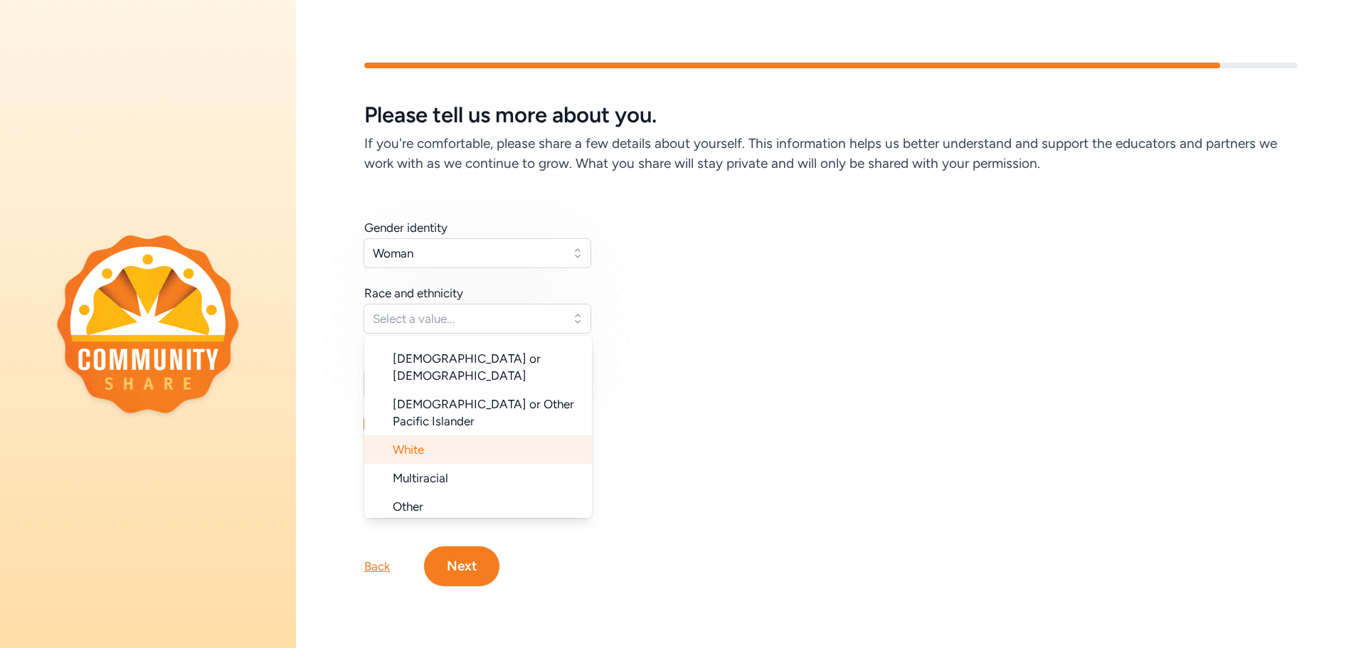
click at [434, 435] on li "White" at bounding box center [478, 449] width 228 height 28
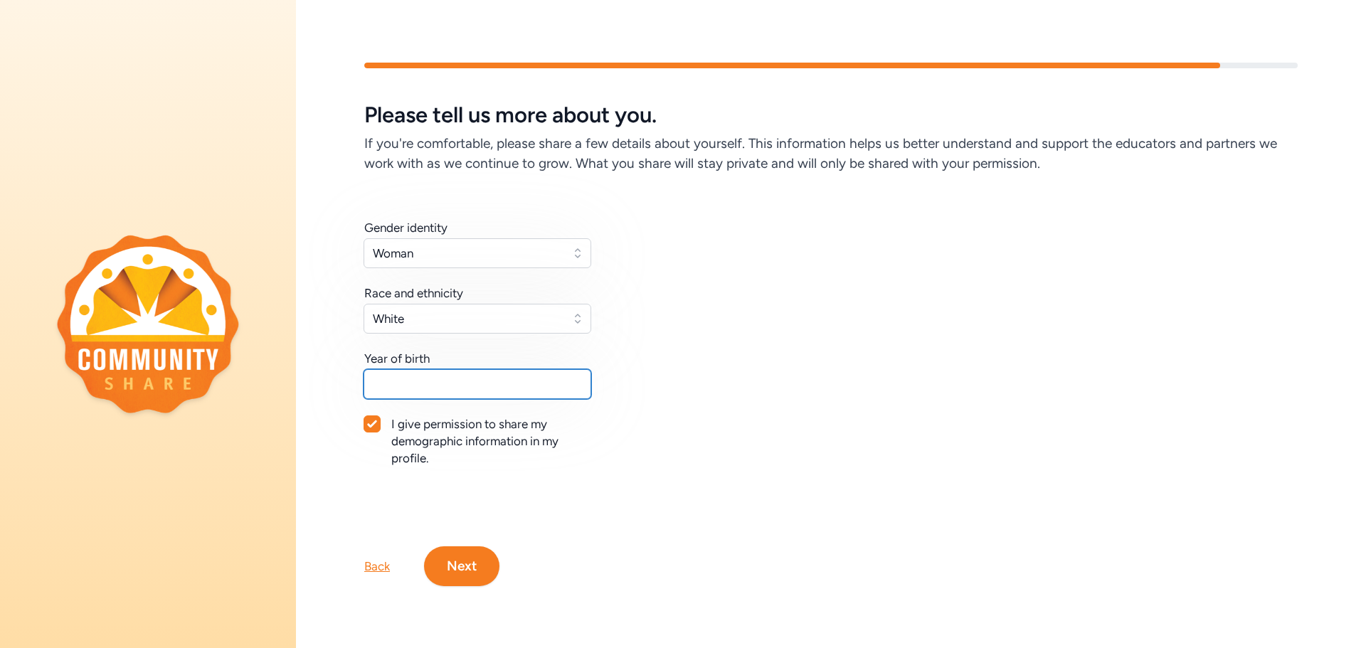
click at [429, 383] on input "text" at bounding box center [478, 384] width 228 height 30
type input "1990"
click at [516, 529] on div "Back Next" at bounding box center [831, 543] width 1070 height 85
click at [477, 550] on button "Next" at bounding box center [461, 566] width 75 height 40
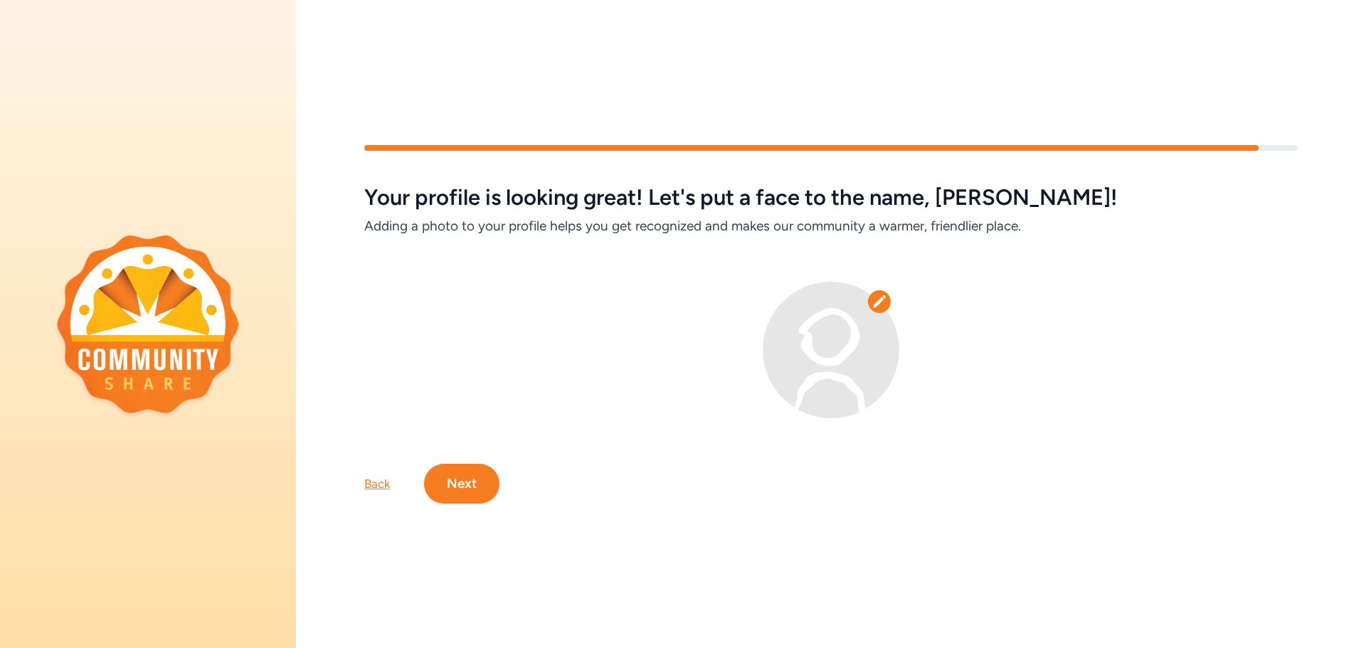
click at [873, 295] on icon at bounding box center [879, 302] width 14 height 14
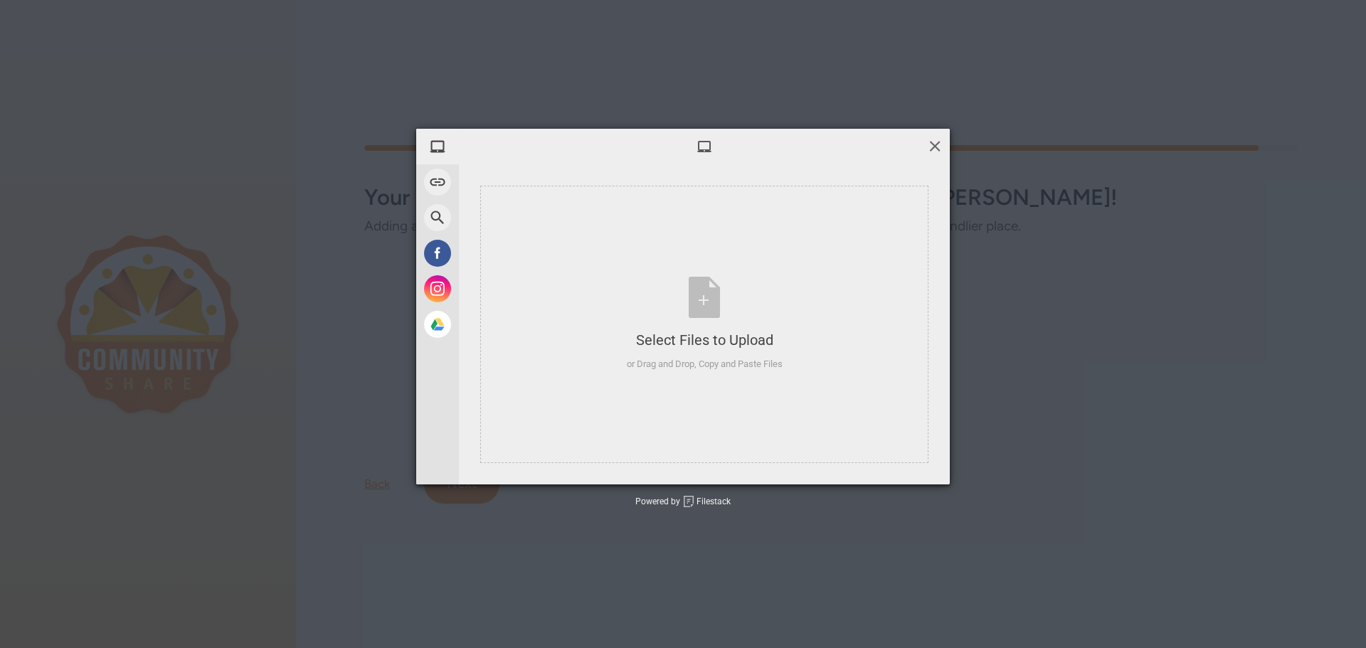
click at [930, 146] on span at bounding box center [935, 146] width 16 height 16
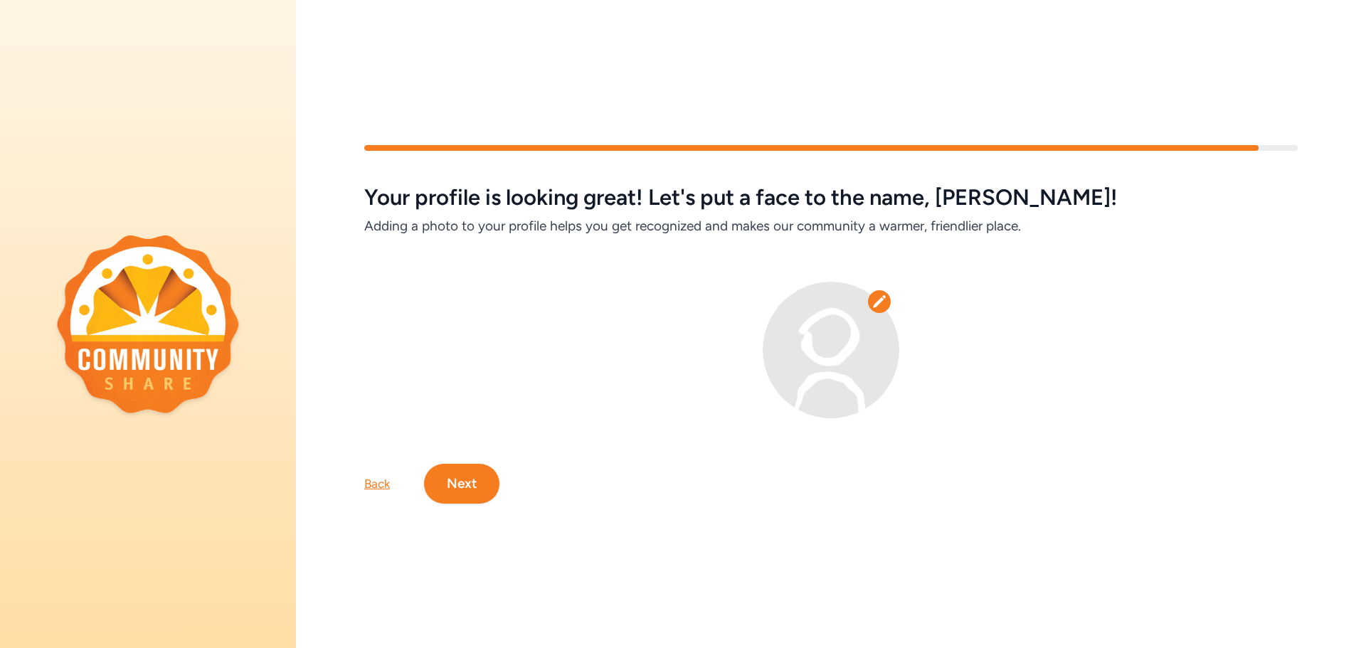
click at [477, 476] on button "Next" at bounding box center [461, 484] width 75 height 40
